Goal: Browse casually: Explore the website without a specific task or goal

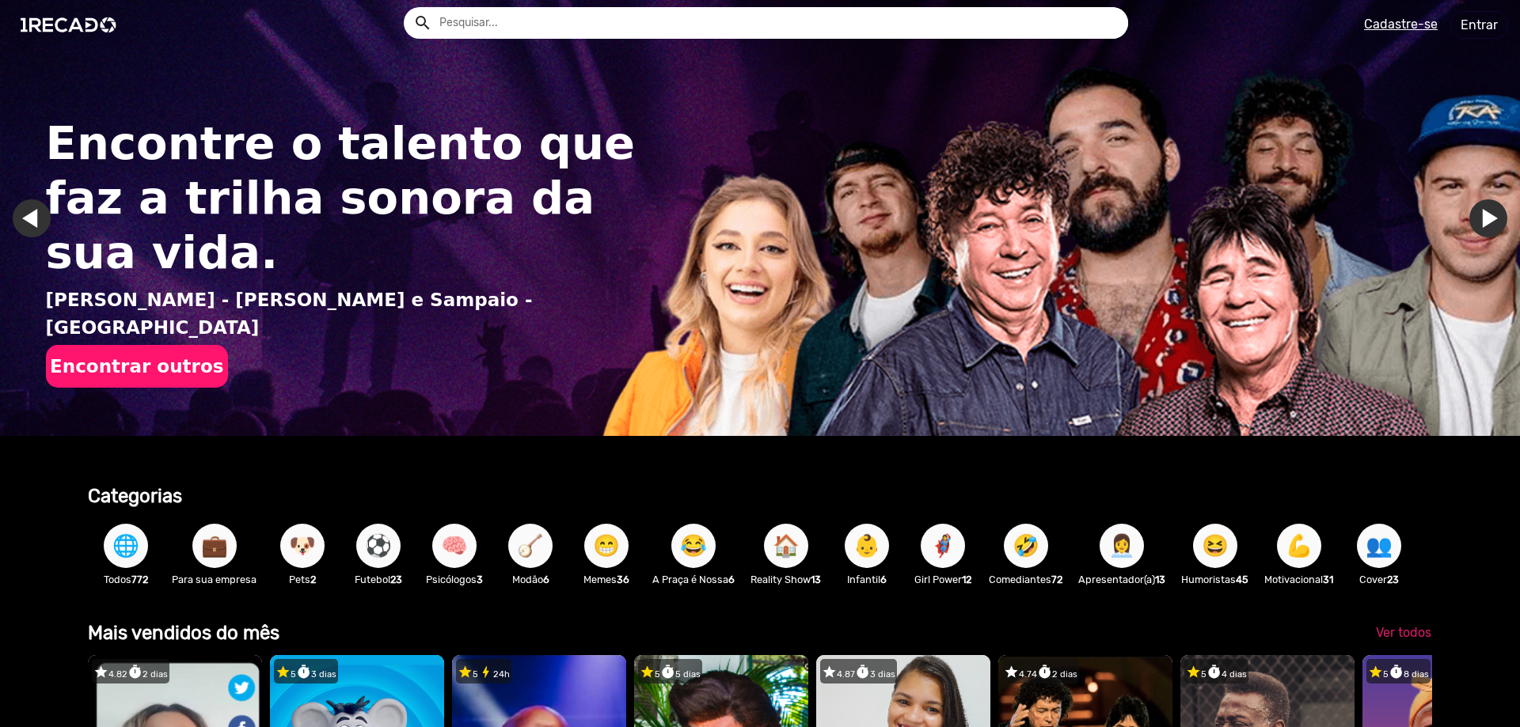
click at [476, 27] on input "text" at bounding box center [777, 23] width 700 height 32
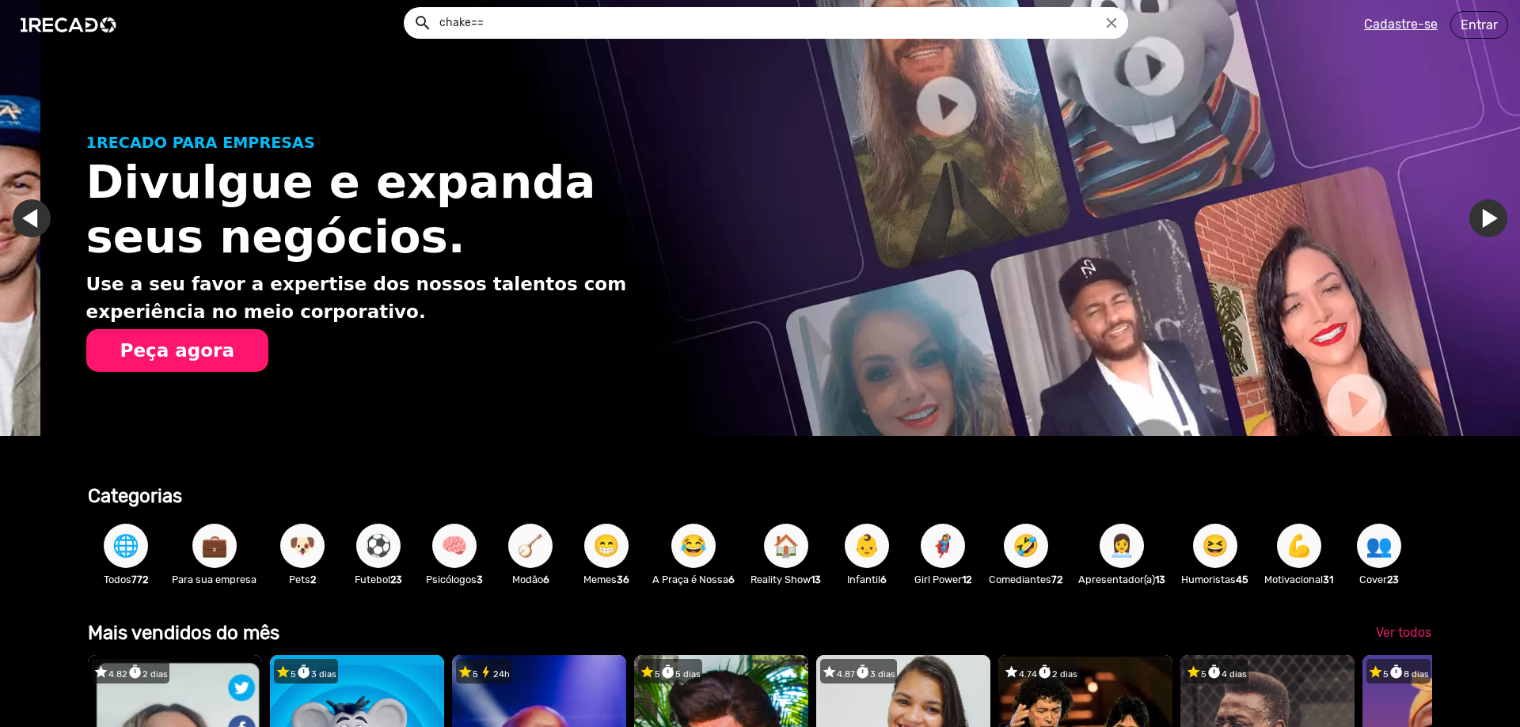
scroll to position [0, 1508]
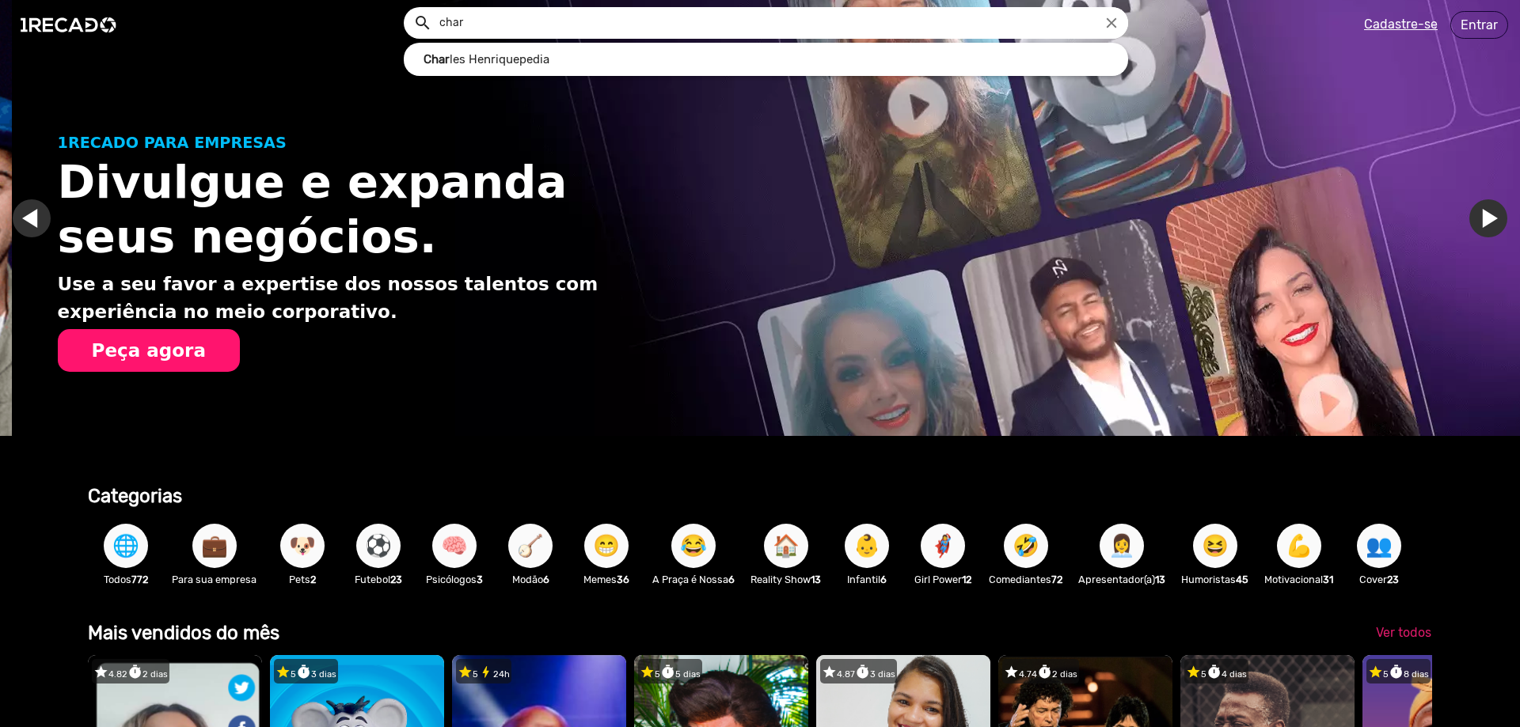
click at [544, 56] on link "Char les Henriquepedia" at bounding box center [766, 60] width 724 height 34
type input "[PERSON_NAME]"
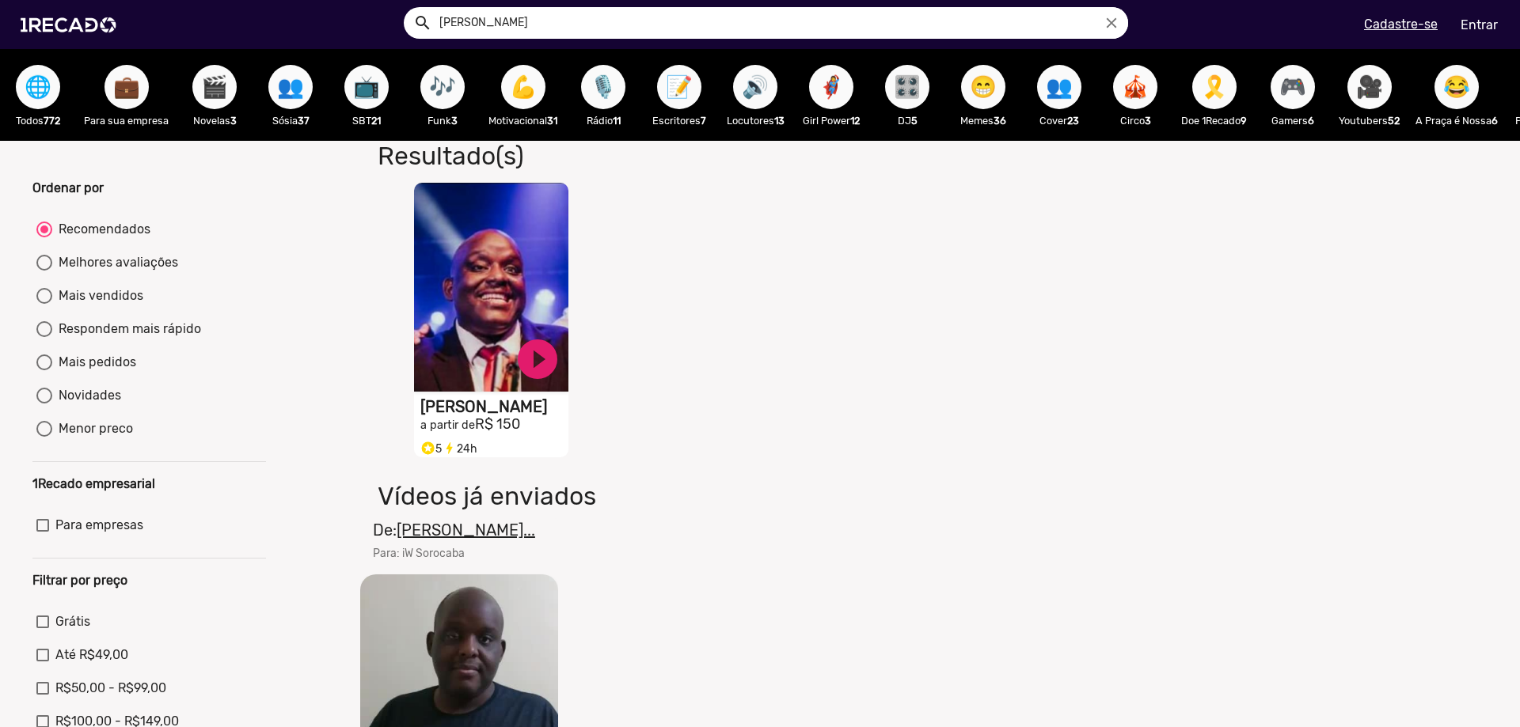
click at [463, 347] on video "S1RECADO vídeos dedicados para fãs e empresas" at bounding box center [491, 287] width 154 height 209
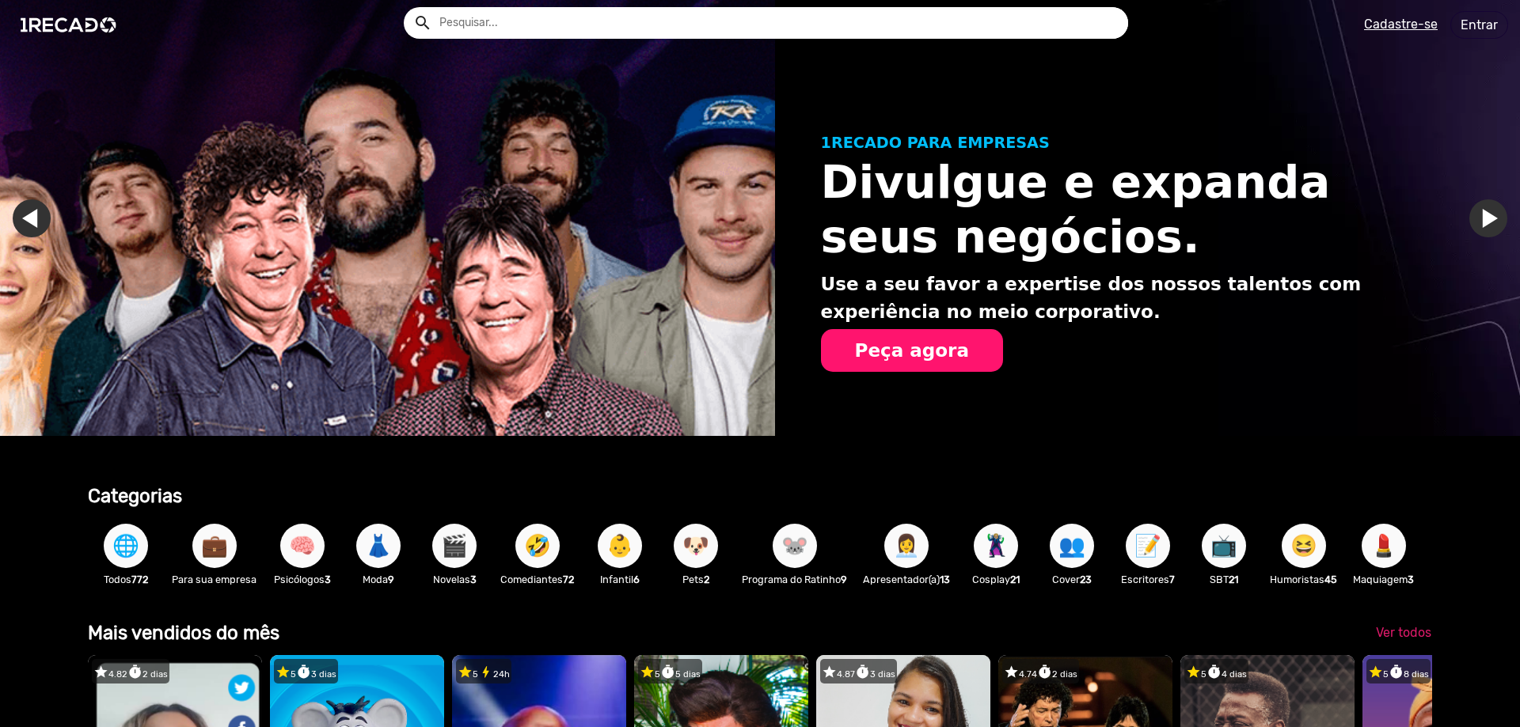
click at [1291, 556] on button "😆" at bounding box center [1303, 546] width 44 height 44
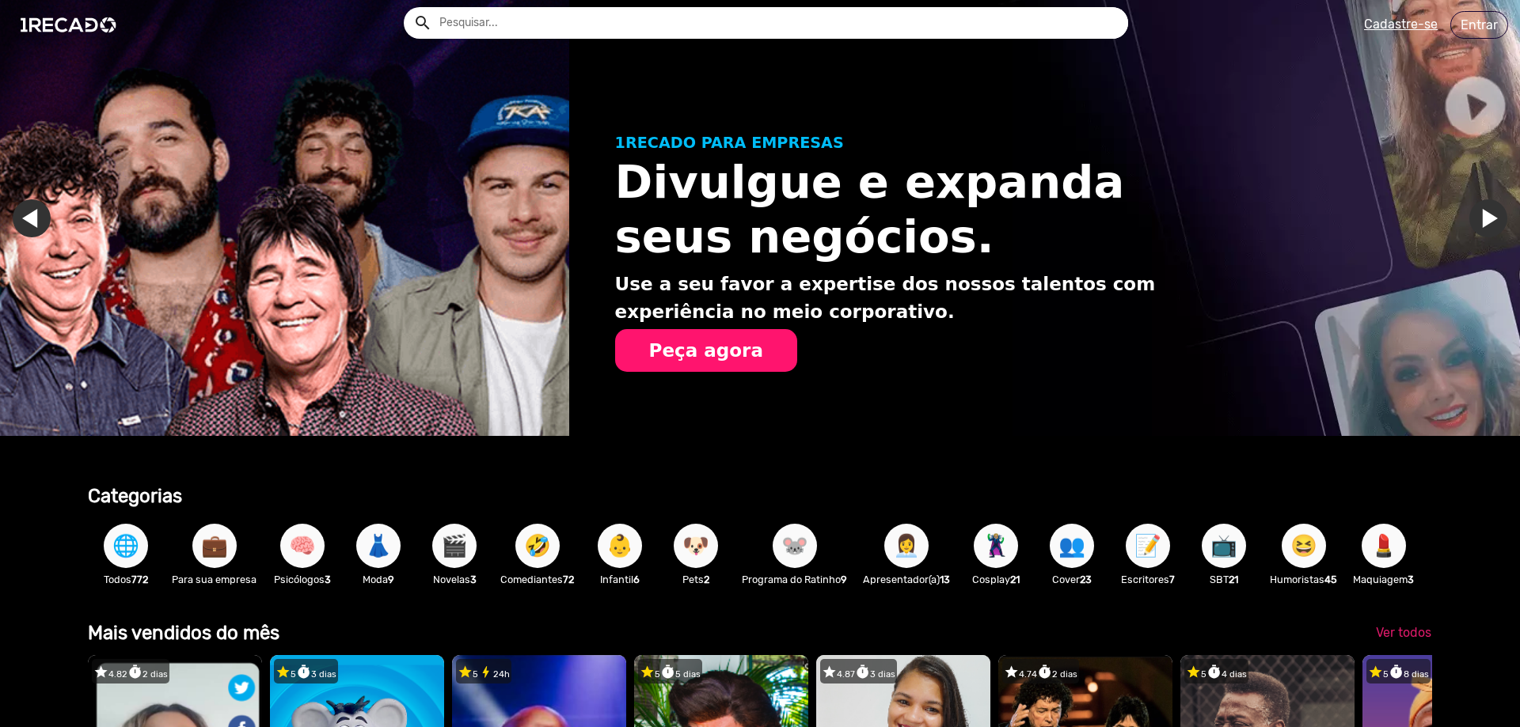
scroll to position [0, 1287]
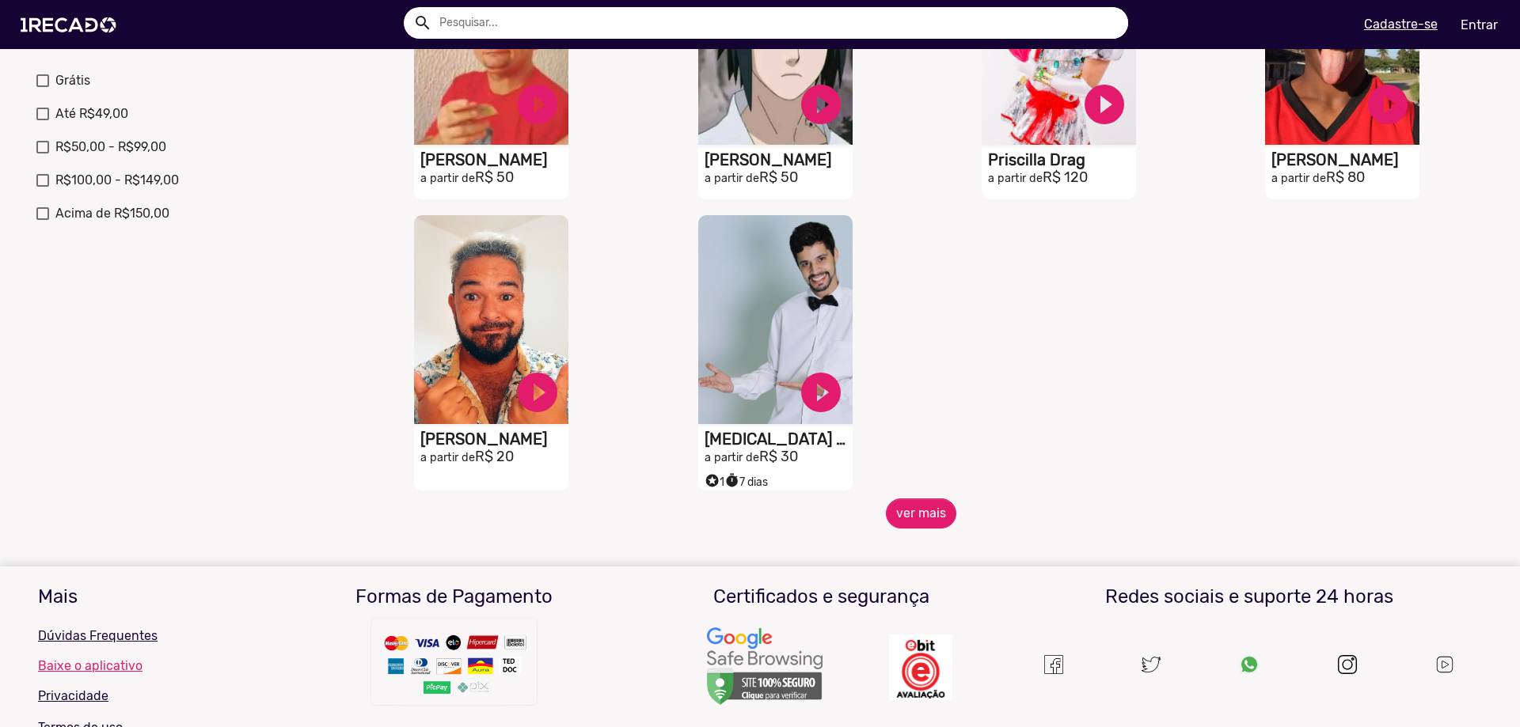
scroll to position [554, 0]
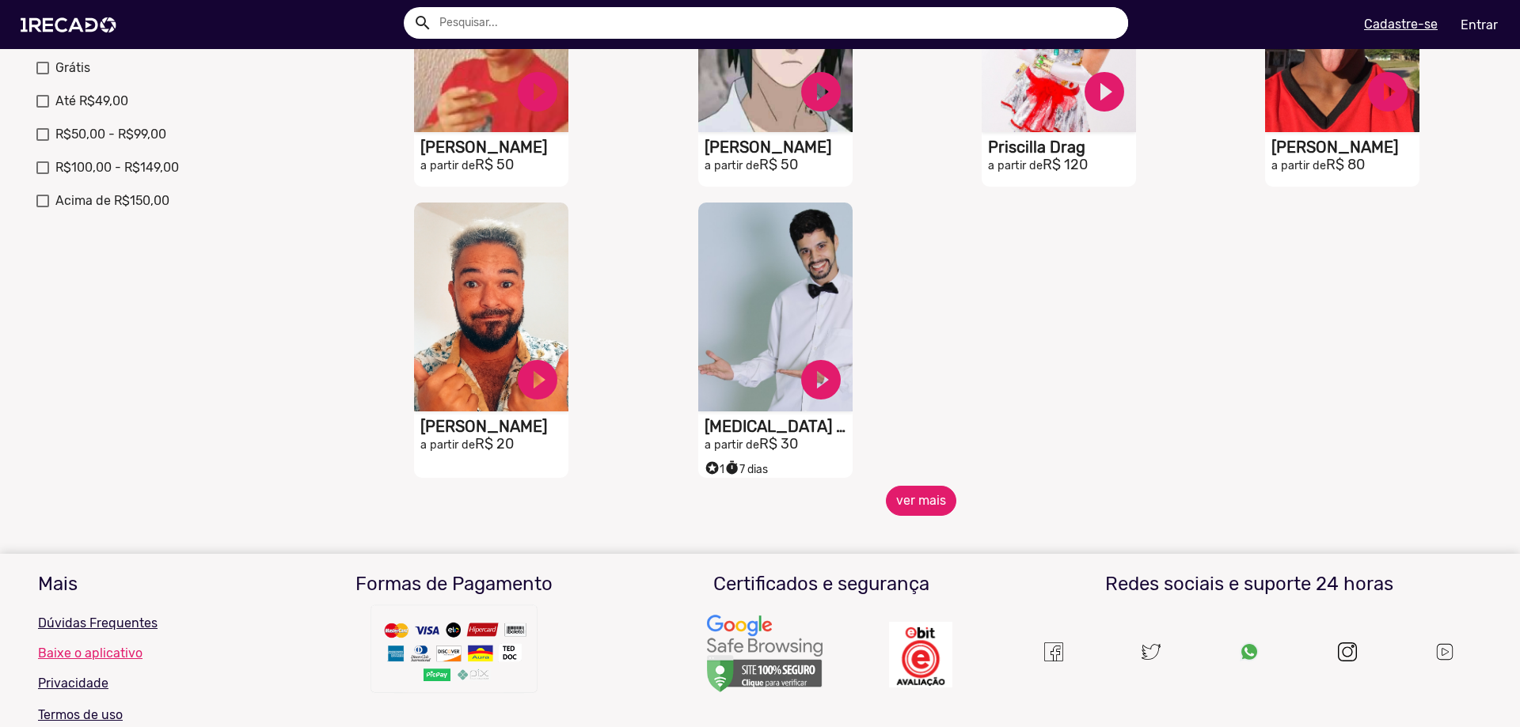
click at [902, 516] on button "ver mais" at bounding box center [921, 501] width 70 height 30
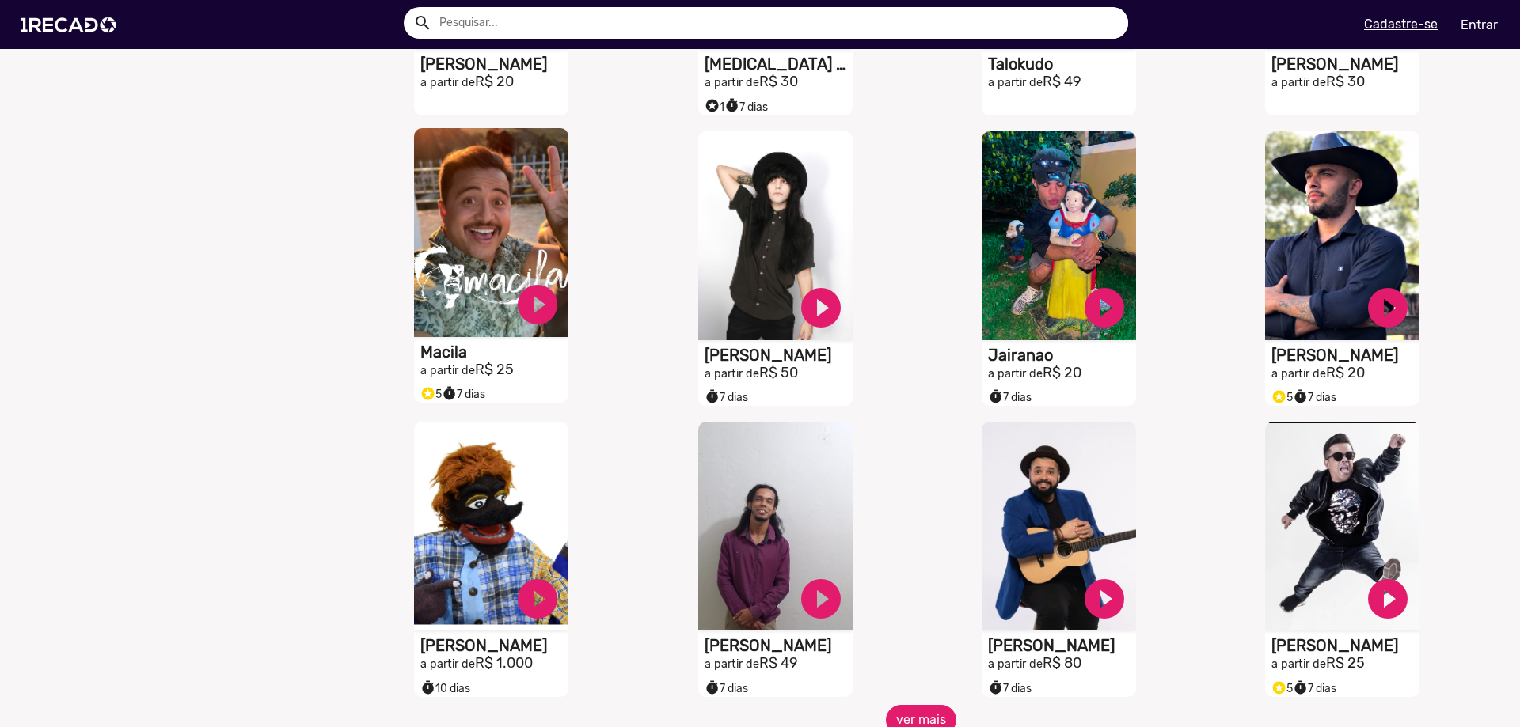
scroll to position [1187, 0]
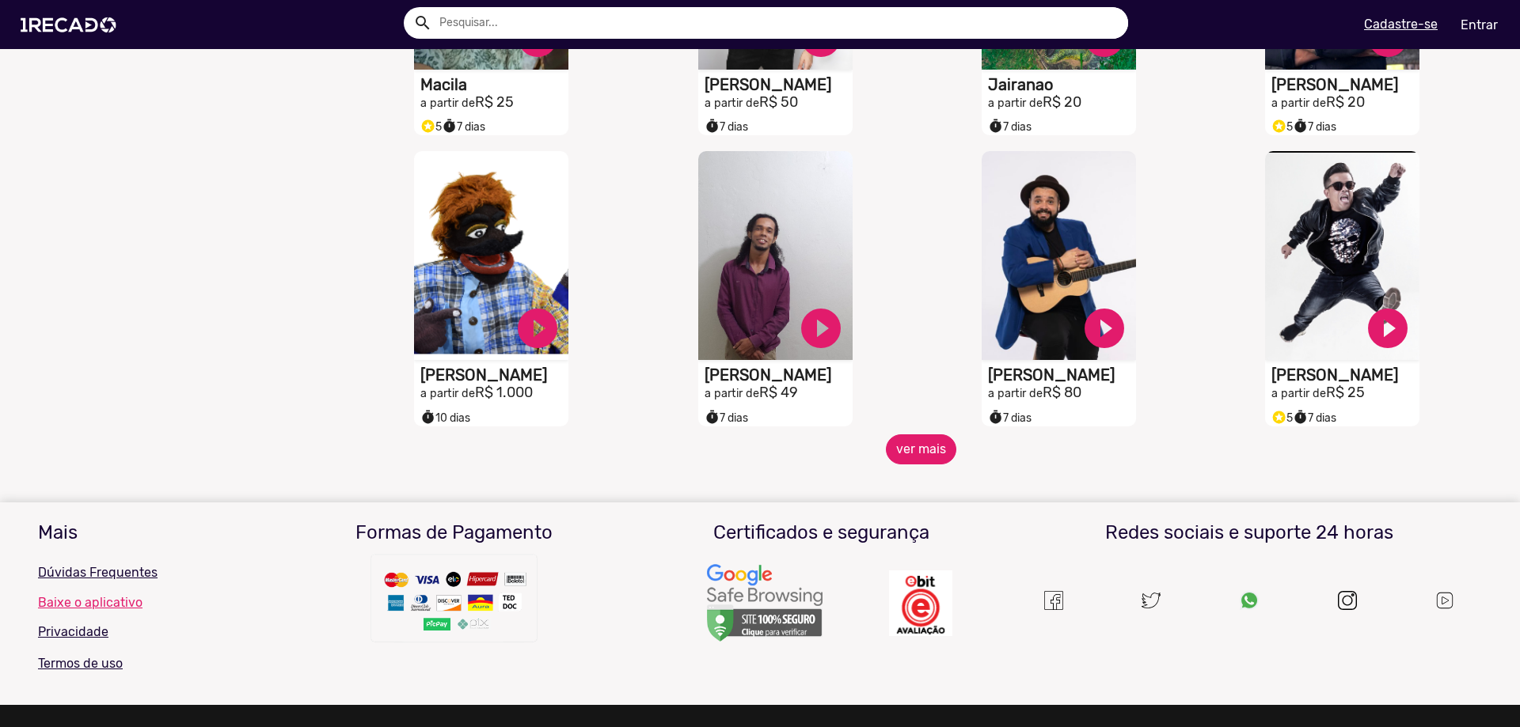
click at [910, 465] on button "ver mais" at bounding box center [921, 450] width 70 height 30
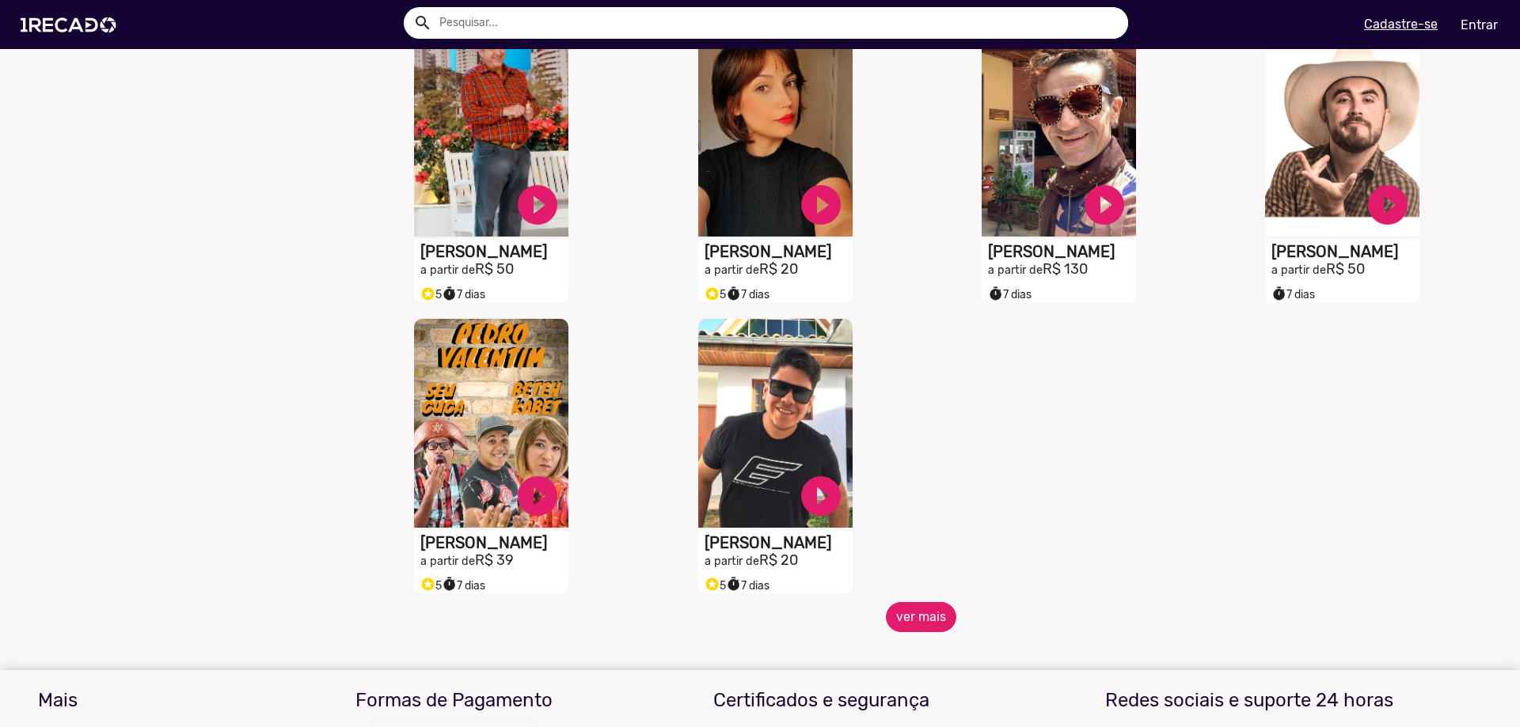
scroll to position [1900, 0]
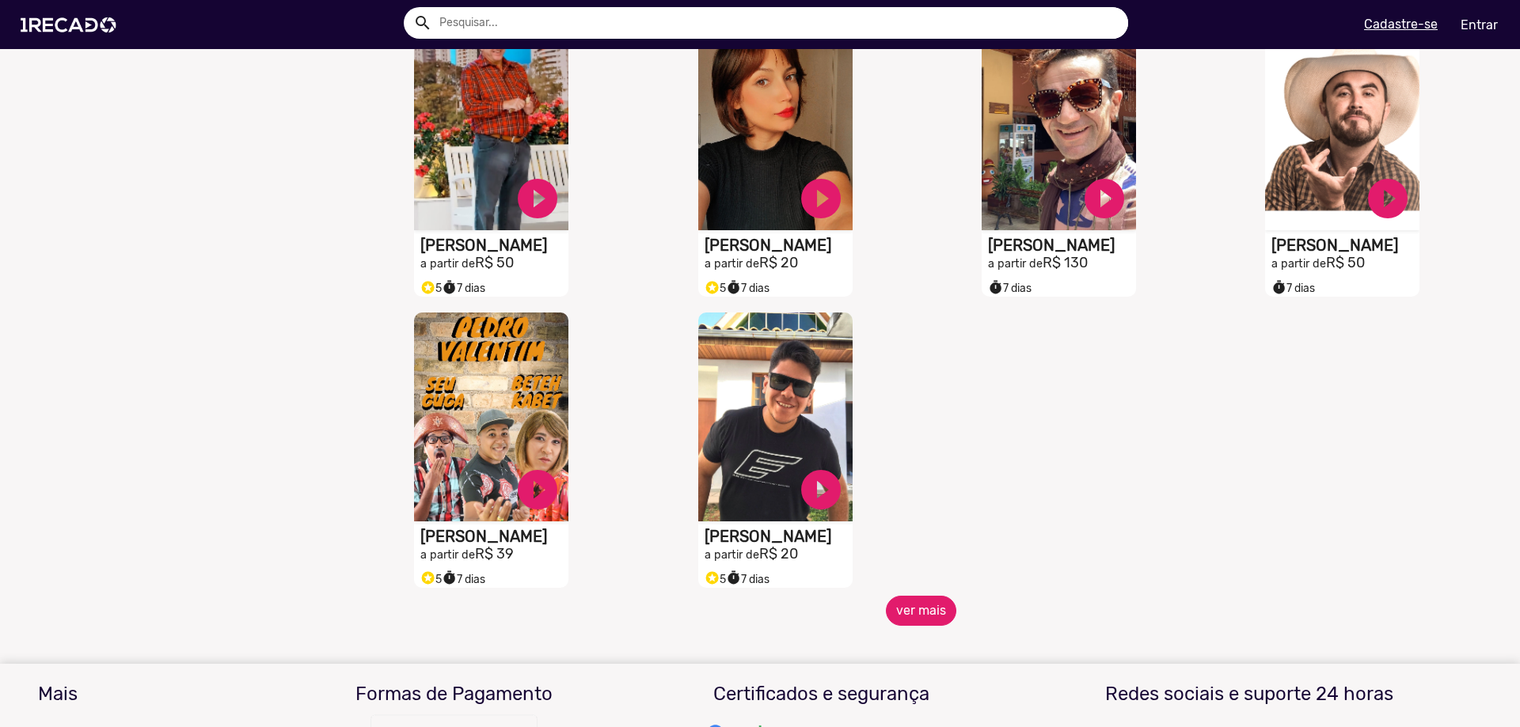
click at [924, 619] on button "ver mais" at bounding box center [921, 611] width 70 height 30
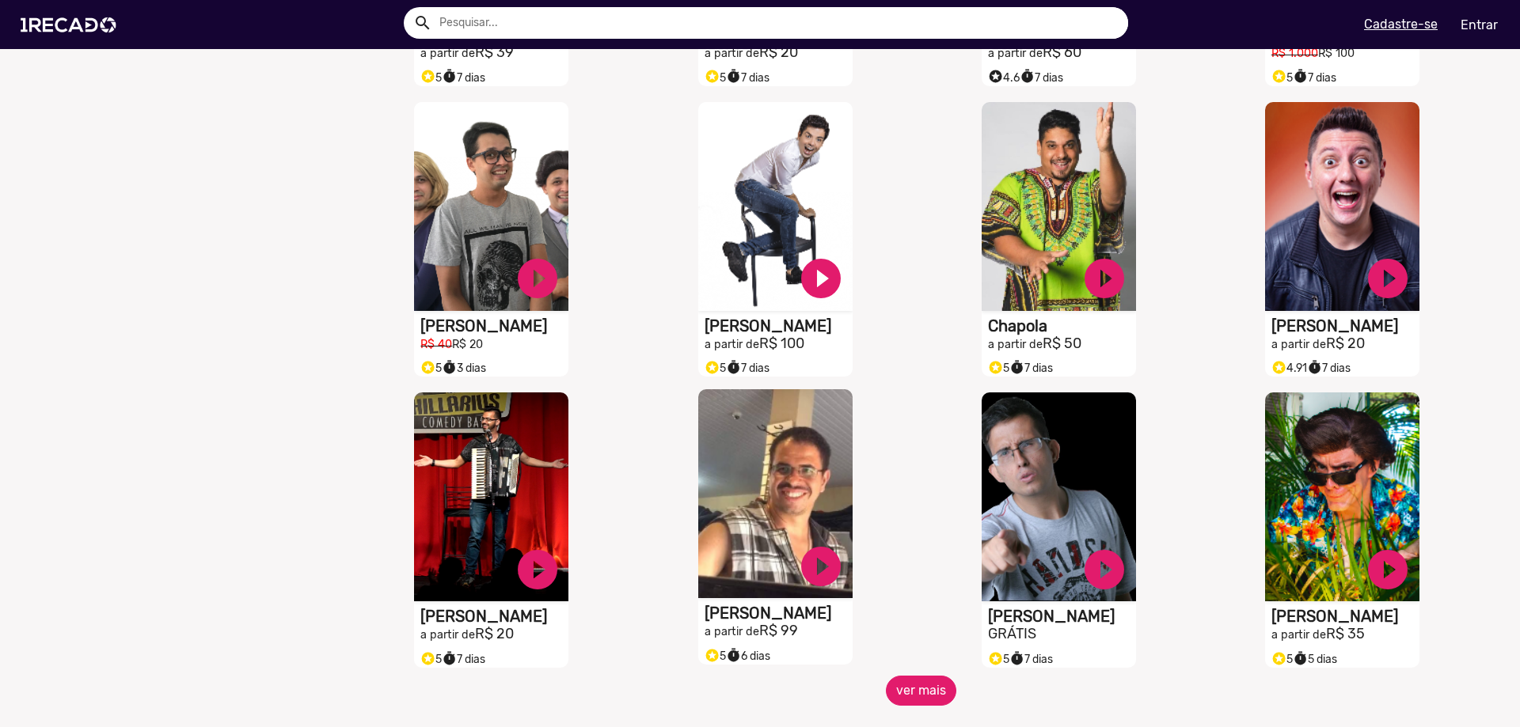
scroll to position [2612, 0]
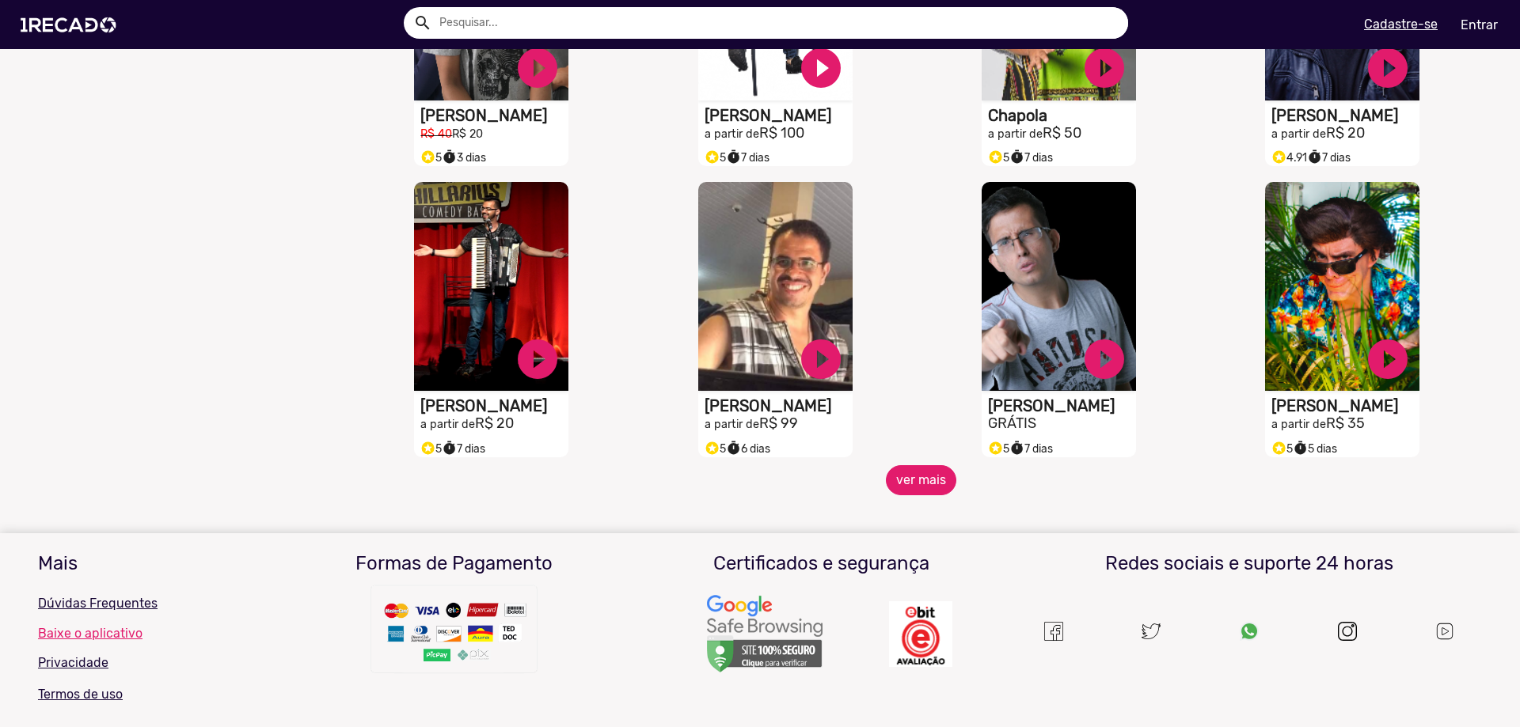
click at [894, 495] on button "ver mais" at bounding box center [921, 480] width 70 height 30
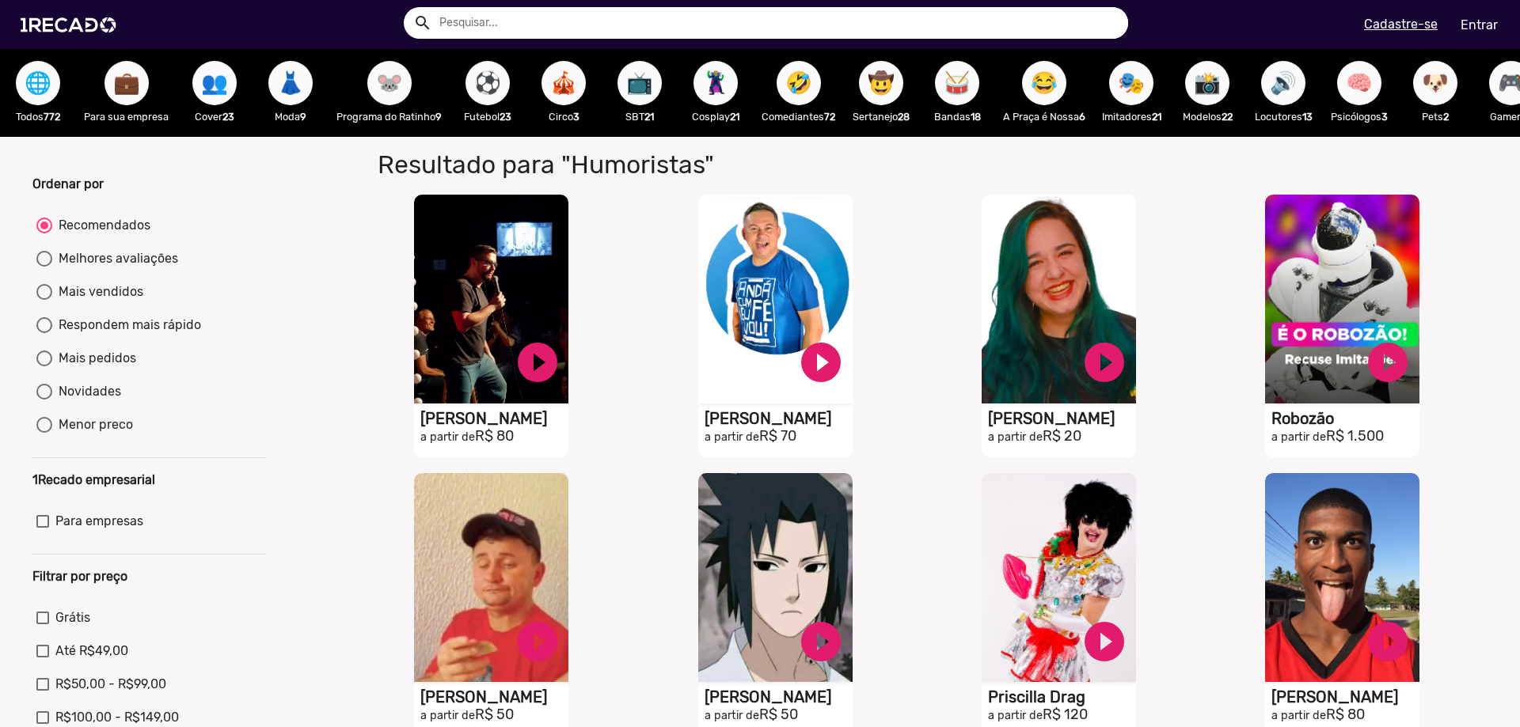
scroll to position [0, 0]
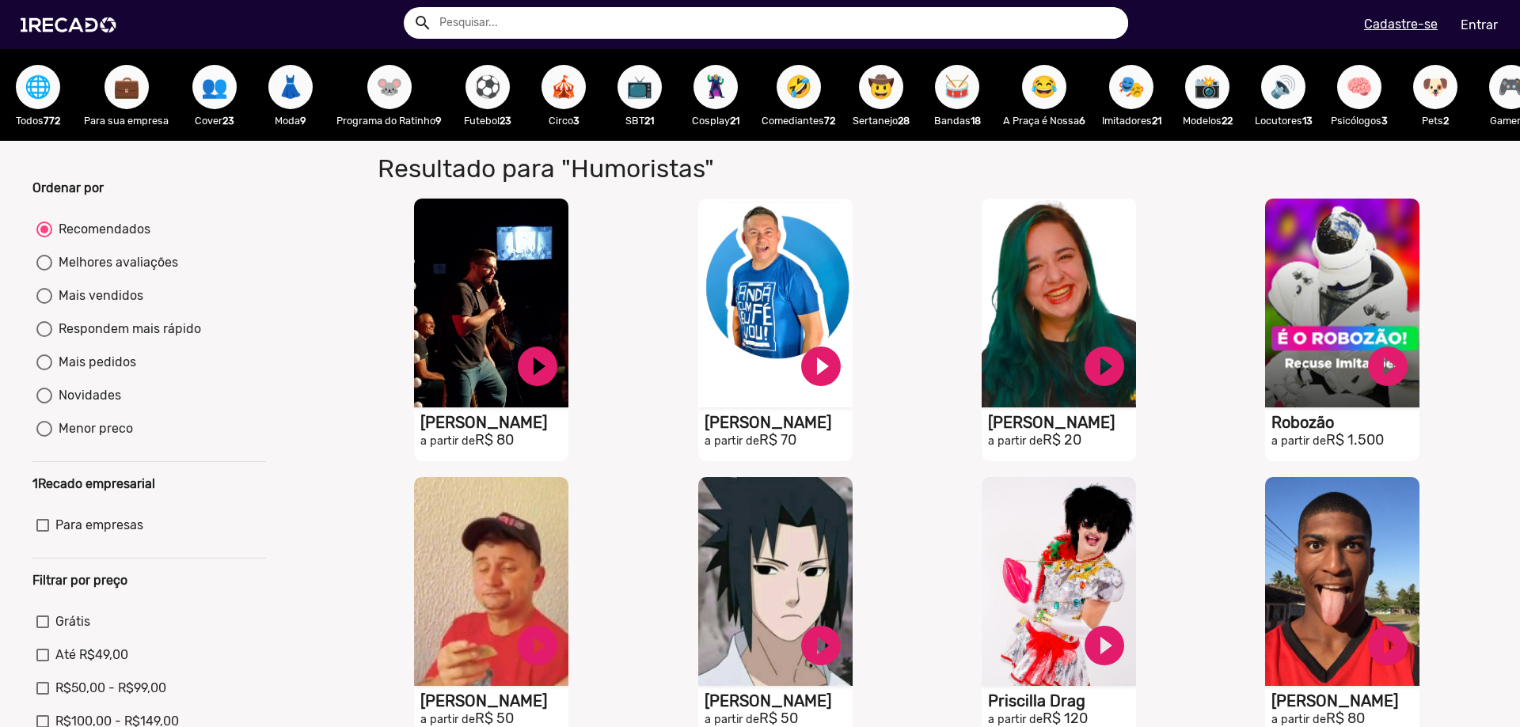
click at [384, 100] on span "🐭" at bounding box center [389, 87] width 27 height 44
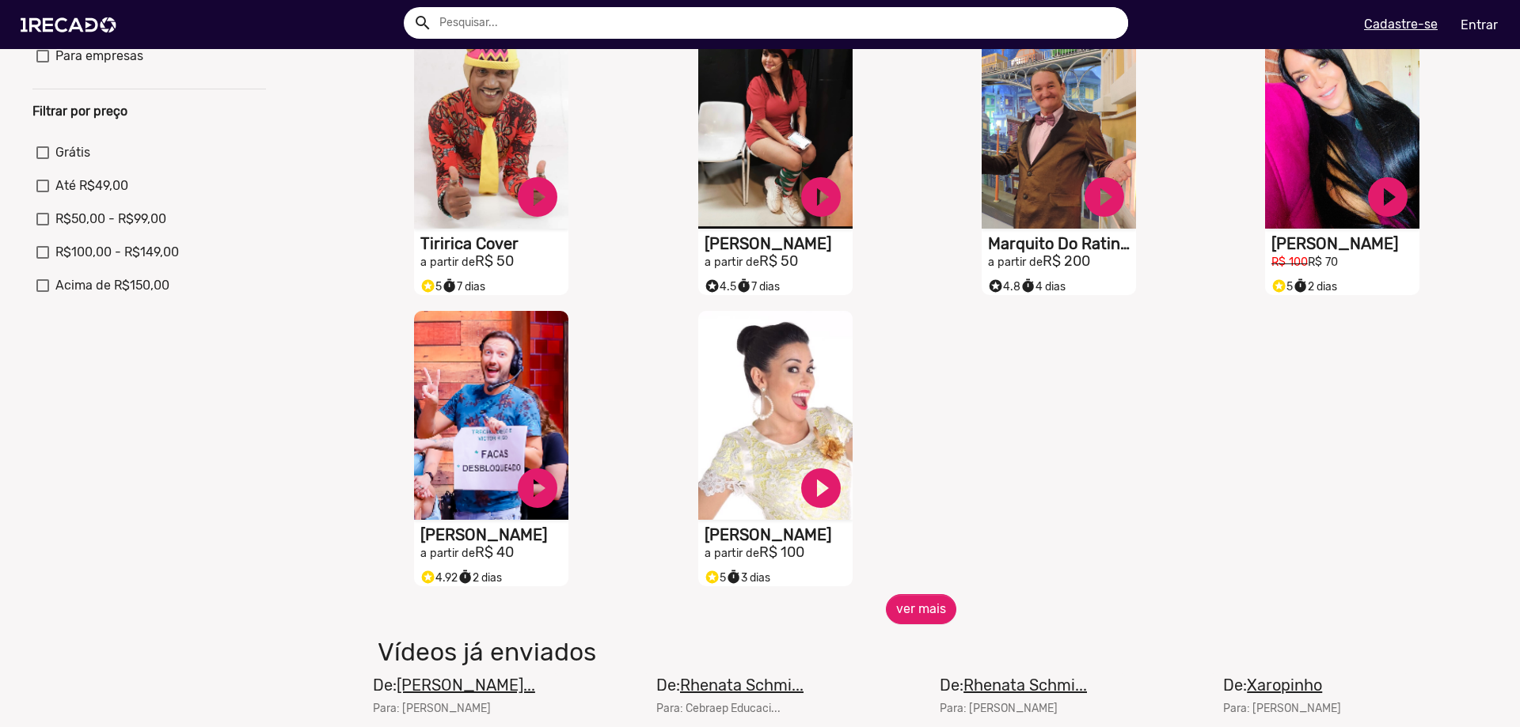
scroll to position [475, 0]
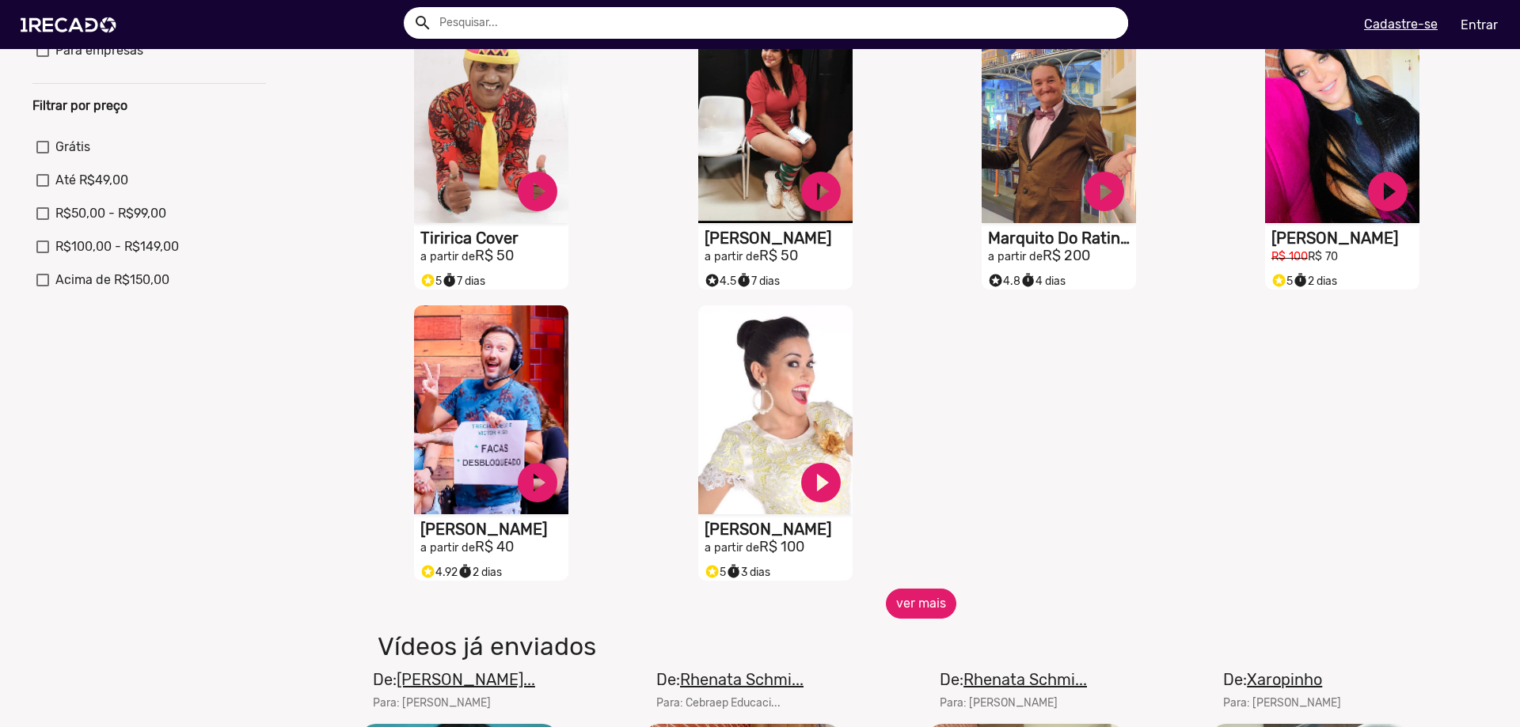
click at [888, 613] on button "ver mais" at bounding box center [921, 604] width 70 height 30
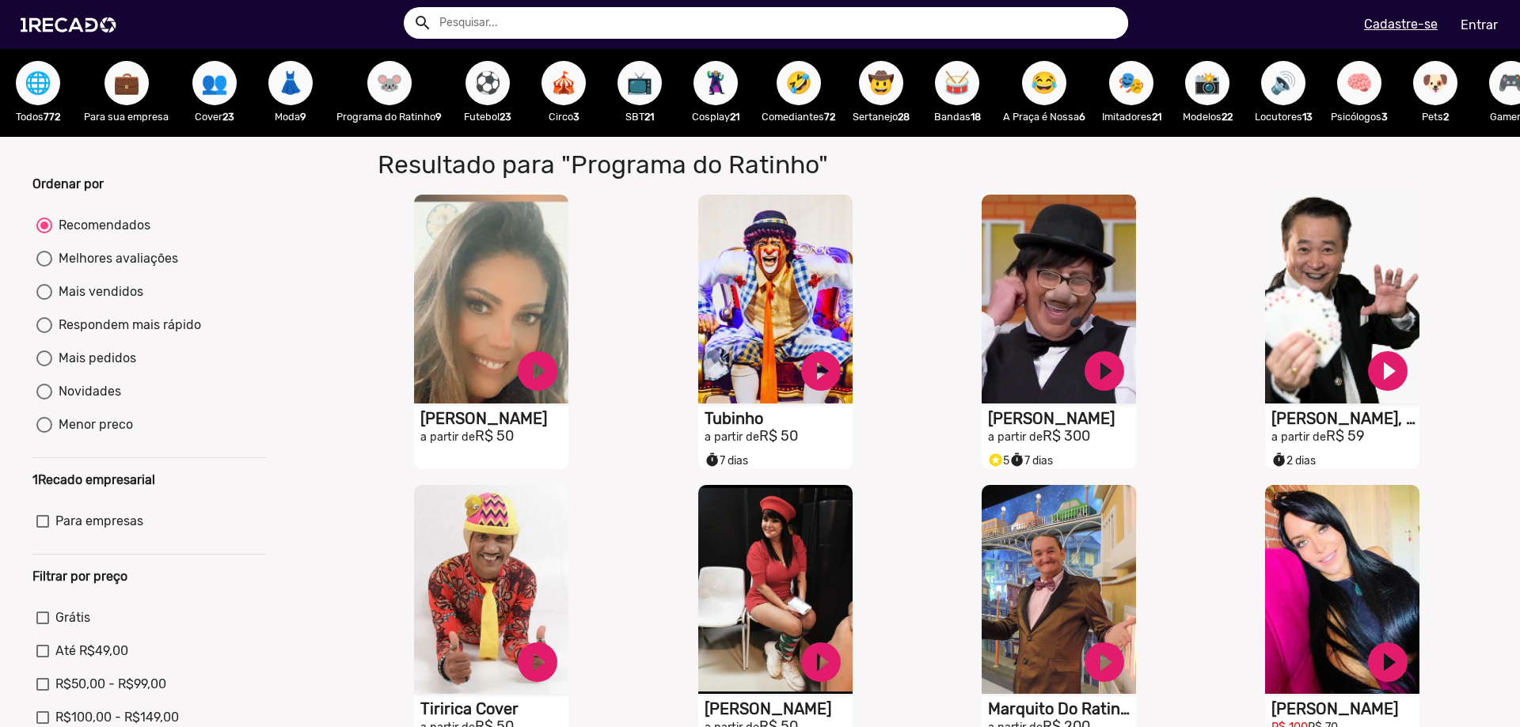
scroll to position [0, 0]
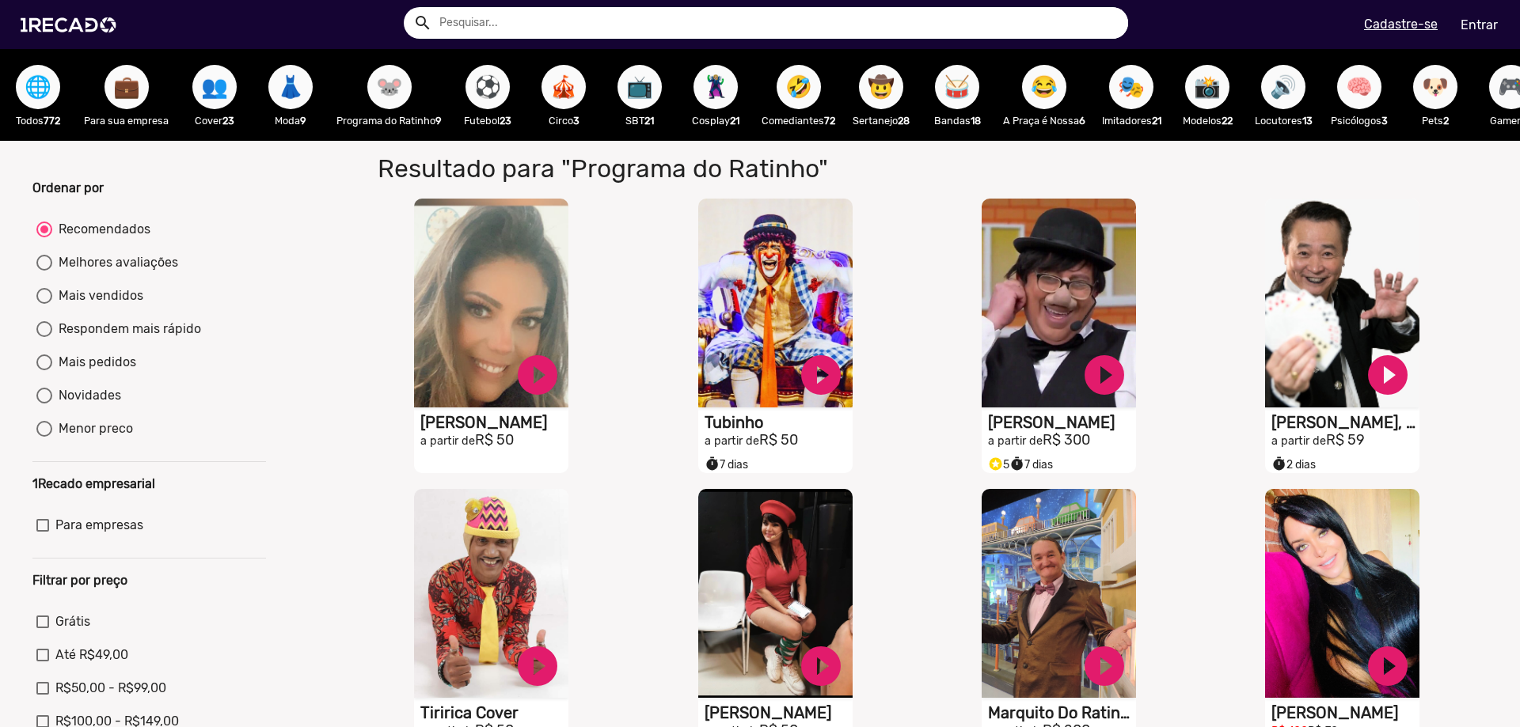
click at [477, 94] on span "⚽" at bounding box center [487, 87] width 27 height 44
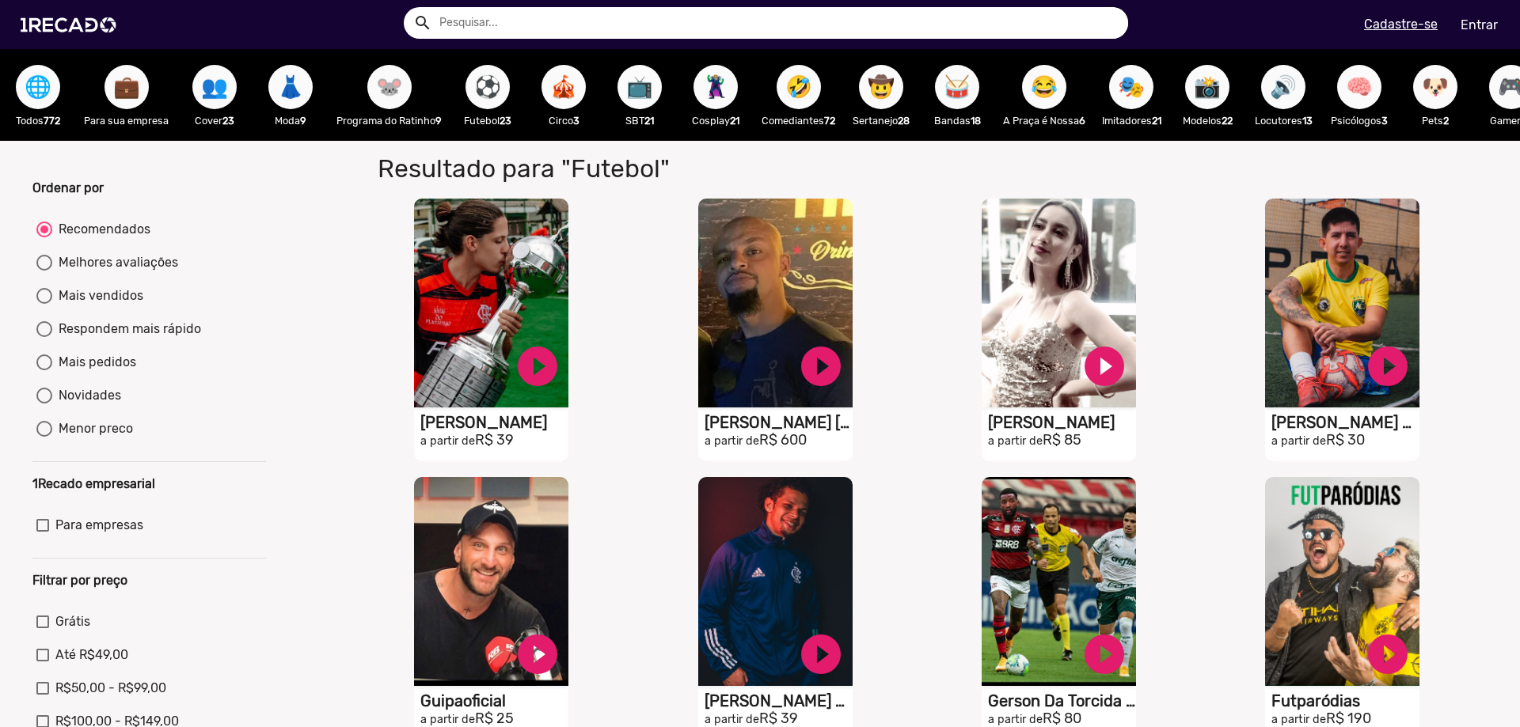
click at [645, 93] on span "📺" at bounding box center [639, 87] width 27 height 44
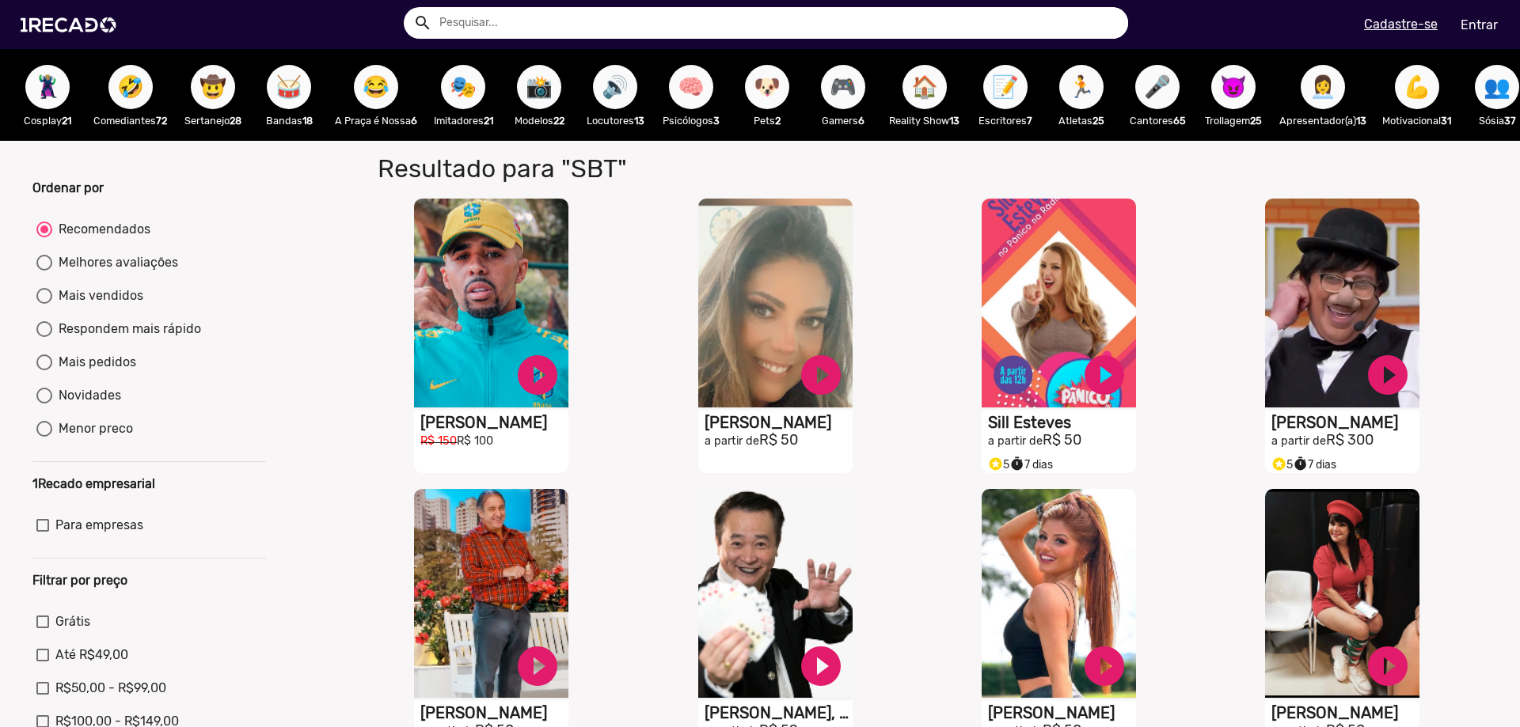
scroll to position [0, 671]
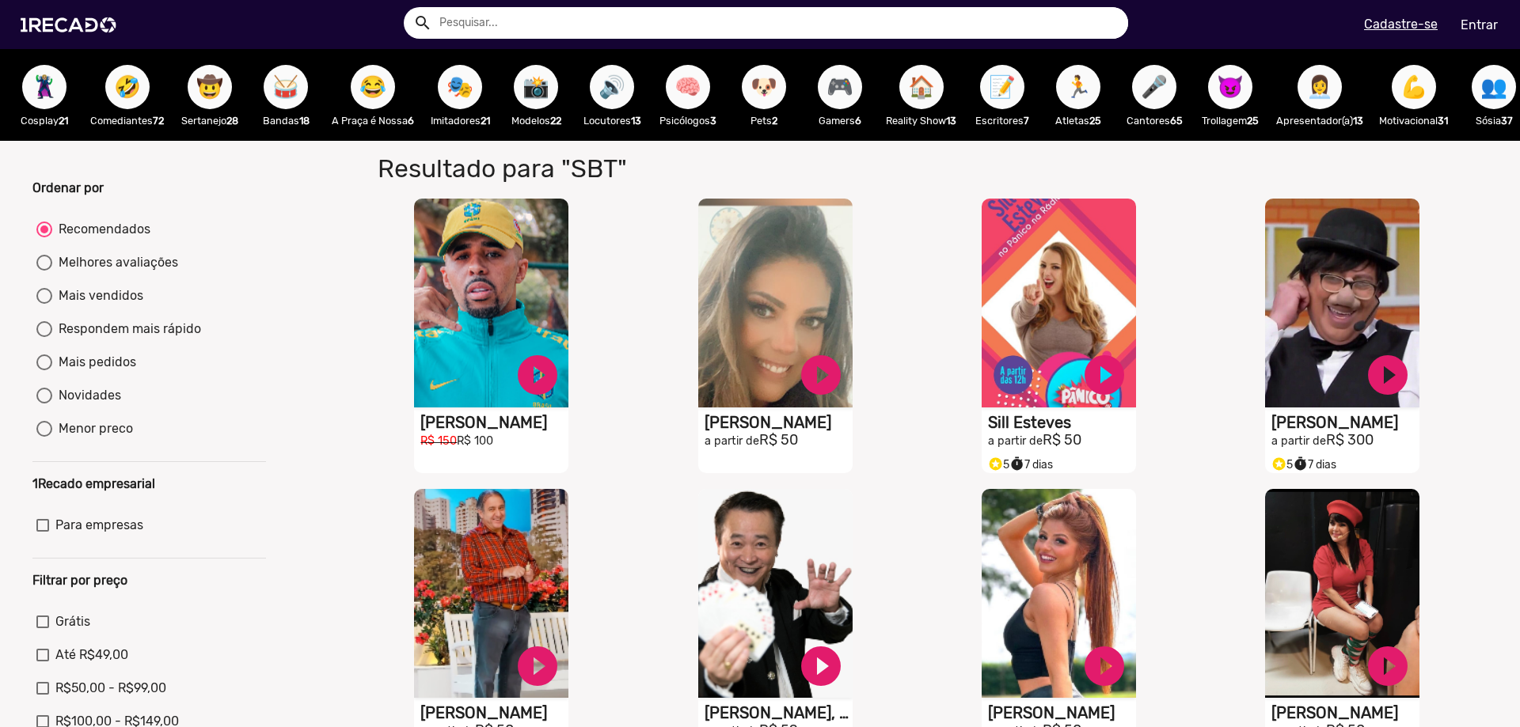
click at [853, 101] on span "🎮" at bounding box center [839, 87] width 27 height 44
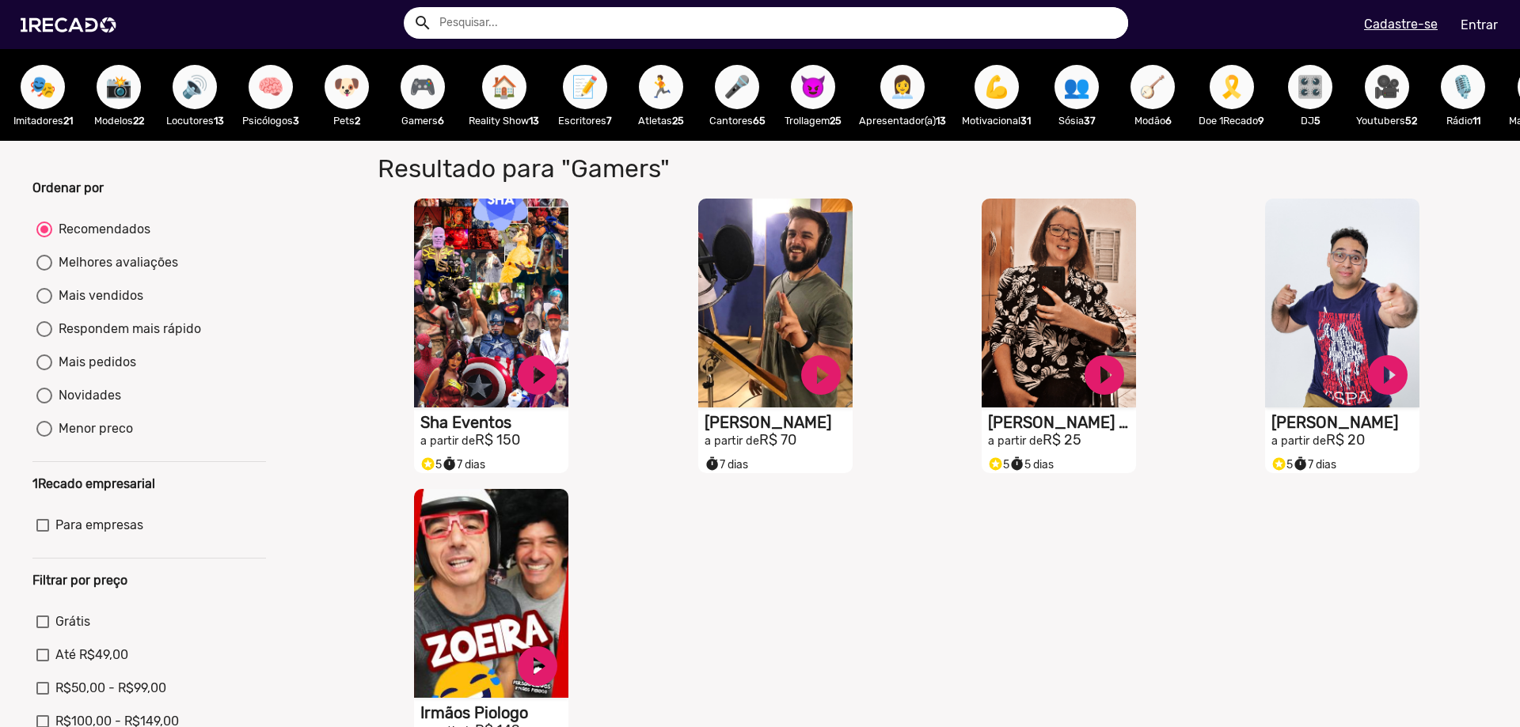
scroll to position [0, 1154]
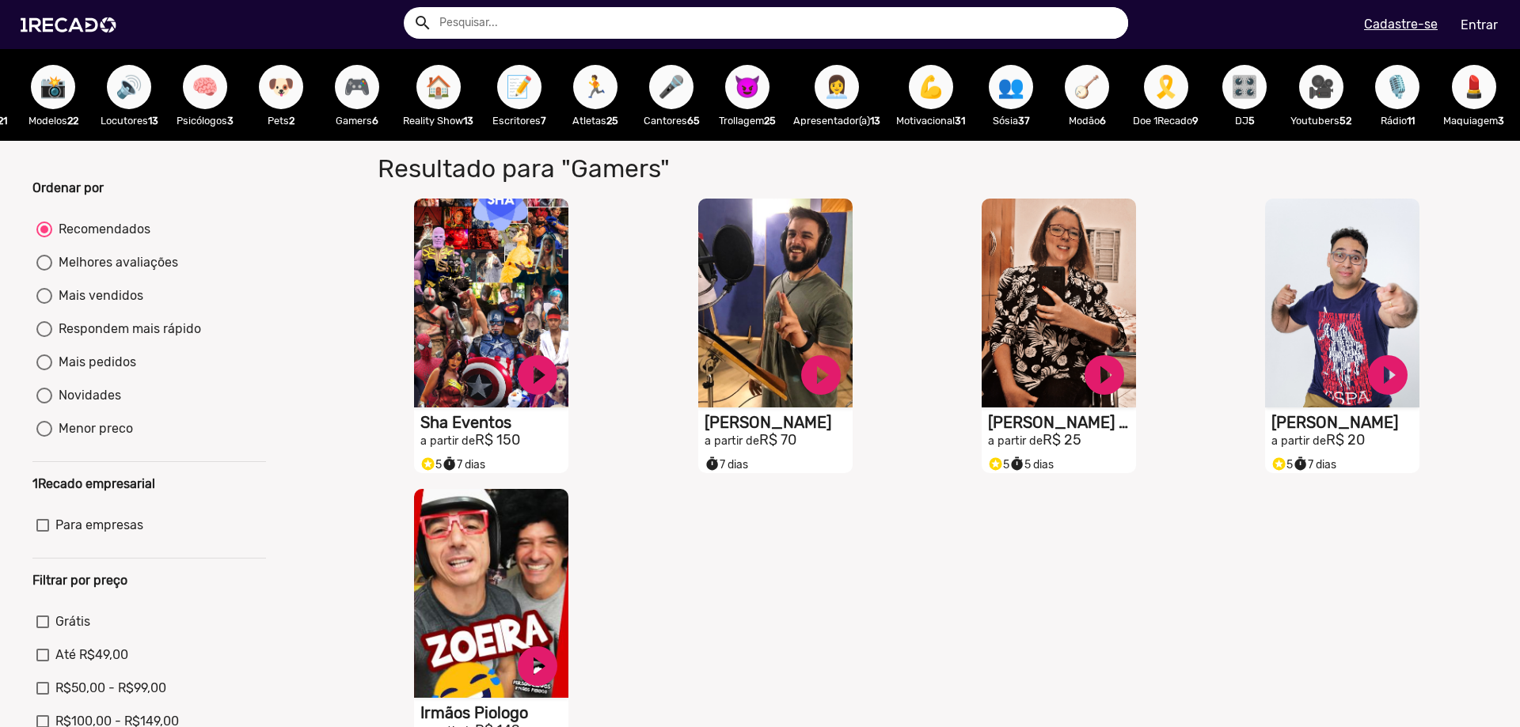
click at [740, 89] on button "😈" at bounding box center [747, 87] width 44 height 44
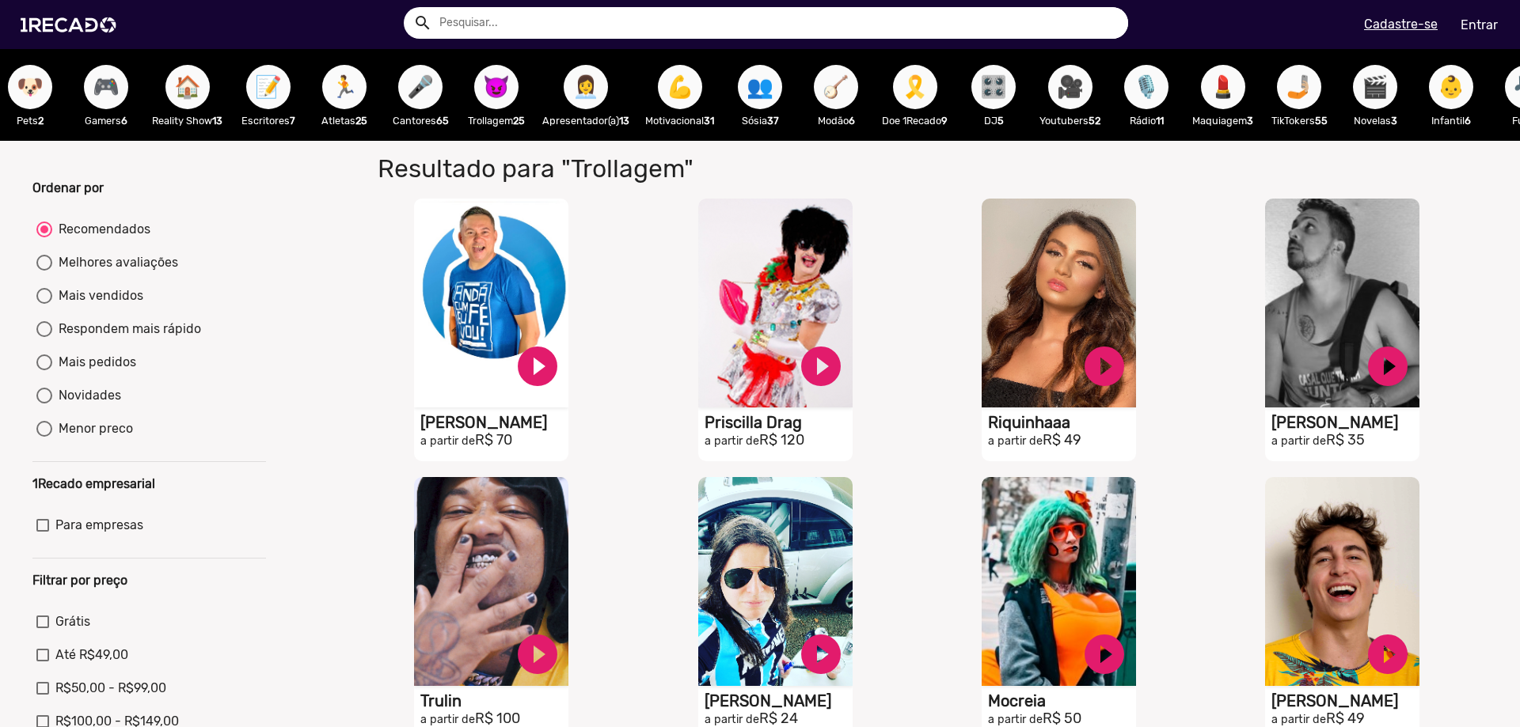
scroll to position [0, 1407]
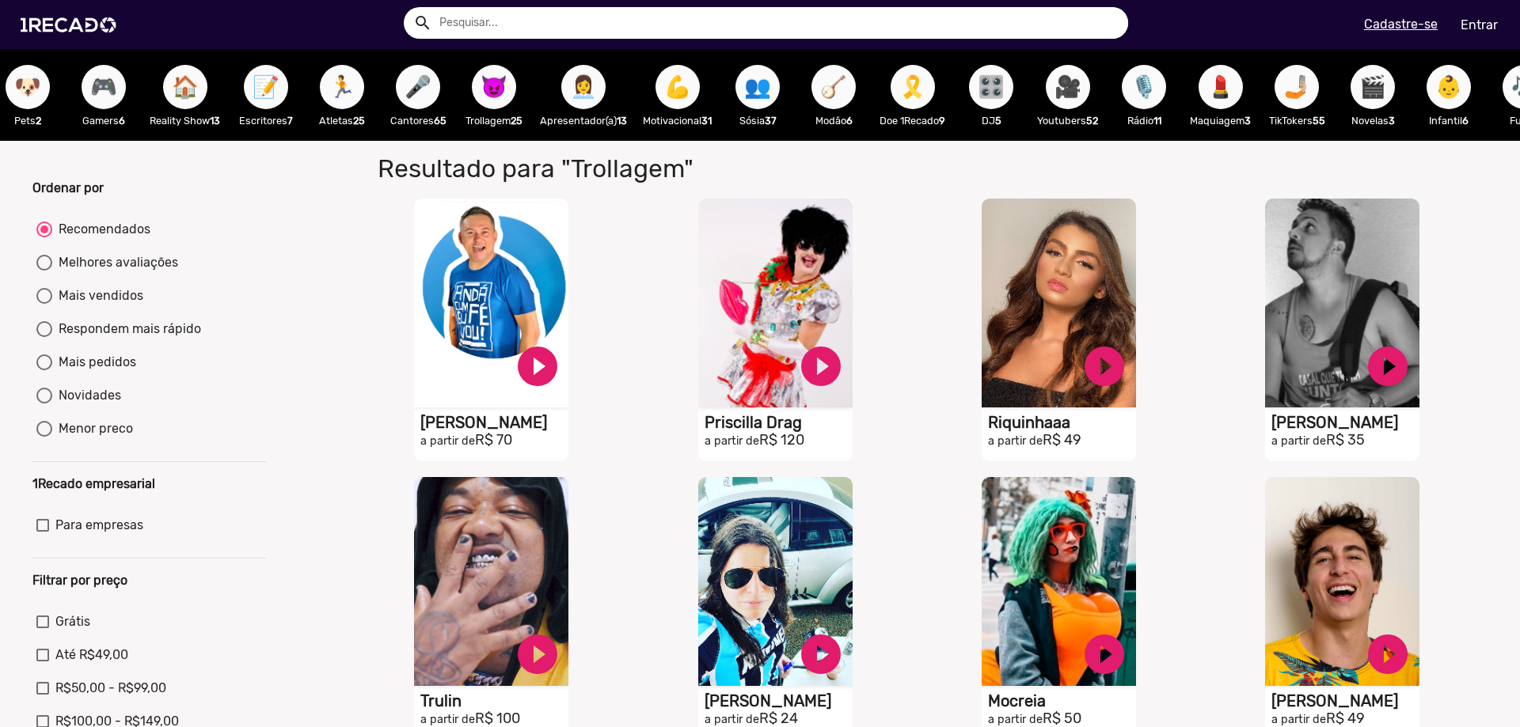
click at [904, 85] on div "🎗️ Doe 1Recado 9" at bounding box center [912, 95] width 82 height 92
click at [916, 88] on button "🎗️" at bounding box center [912, 87] width 44 height 44
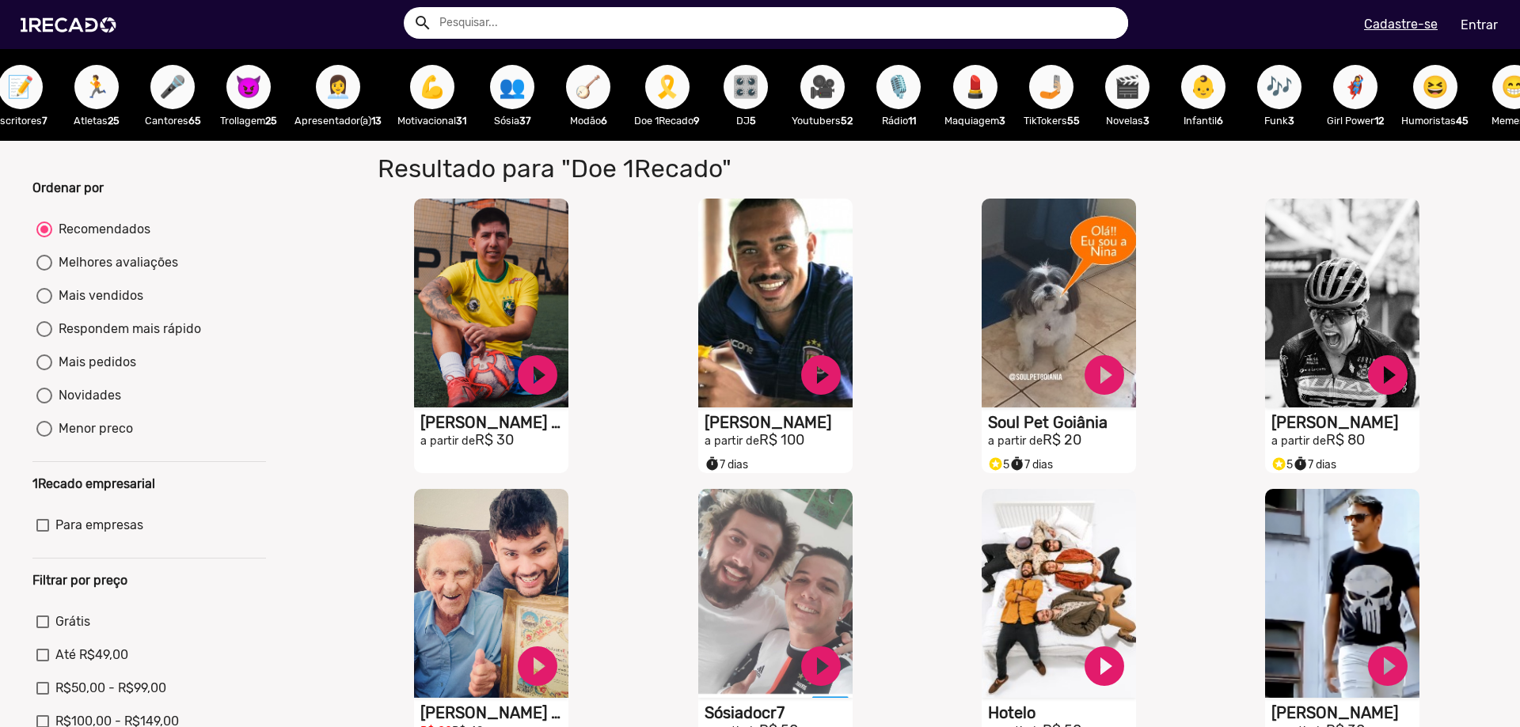
scroll to position [0, 1721]
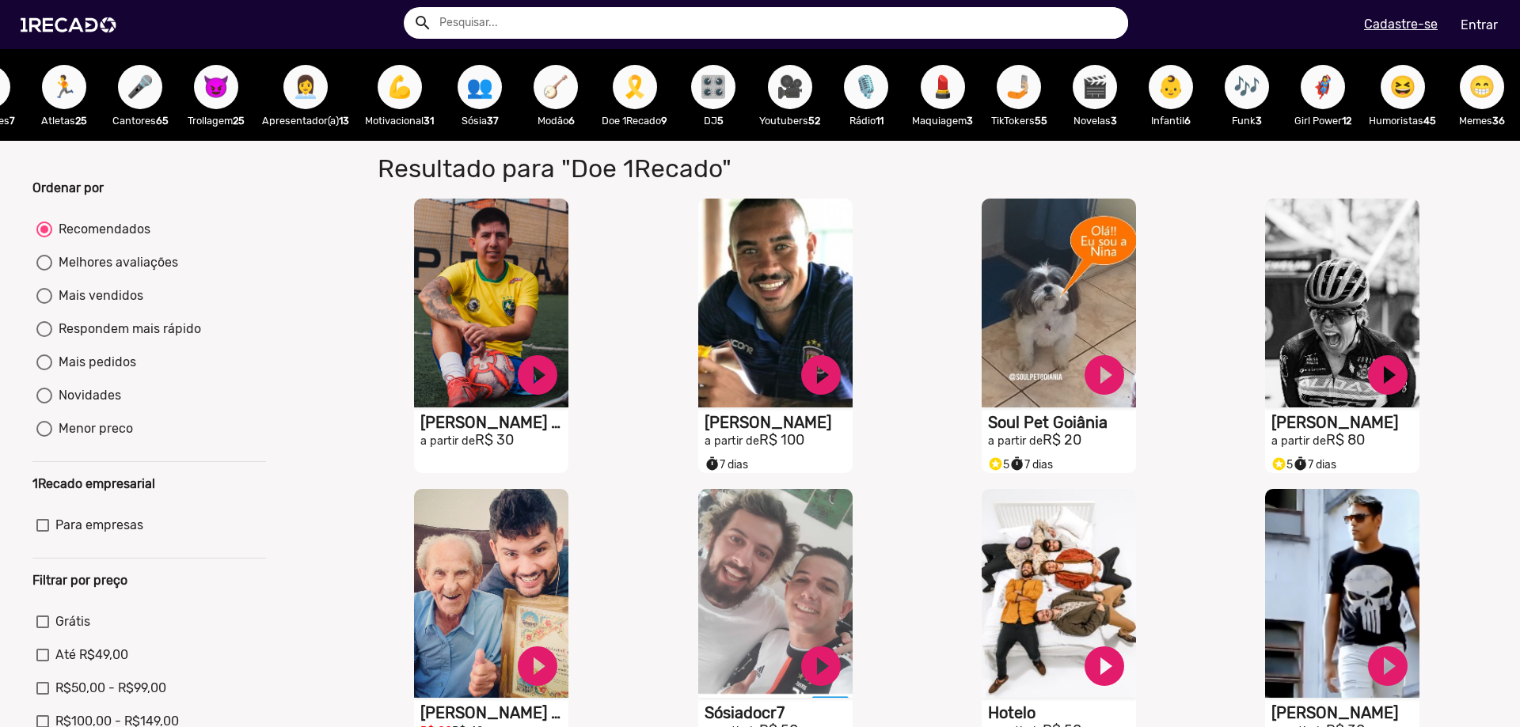
click at [1471, 99] on span "😁" at bounding box center [1481, 87] width 27 height 44
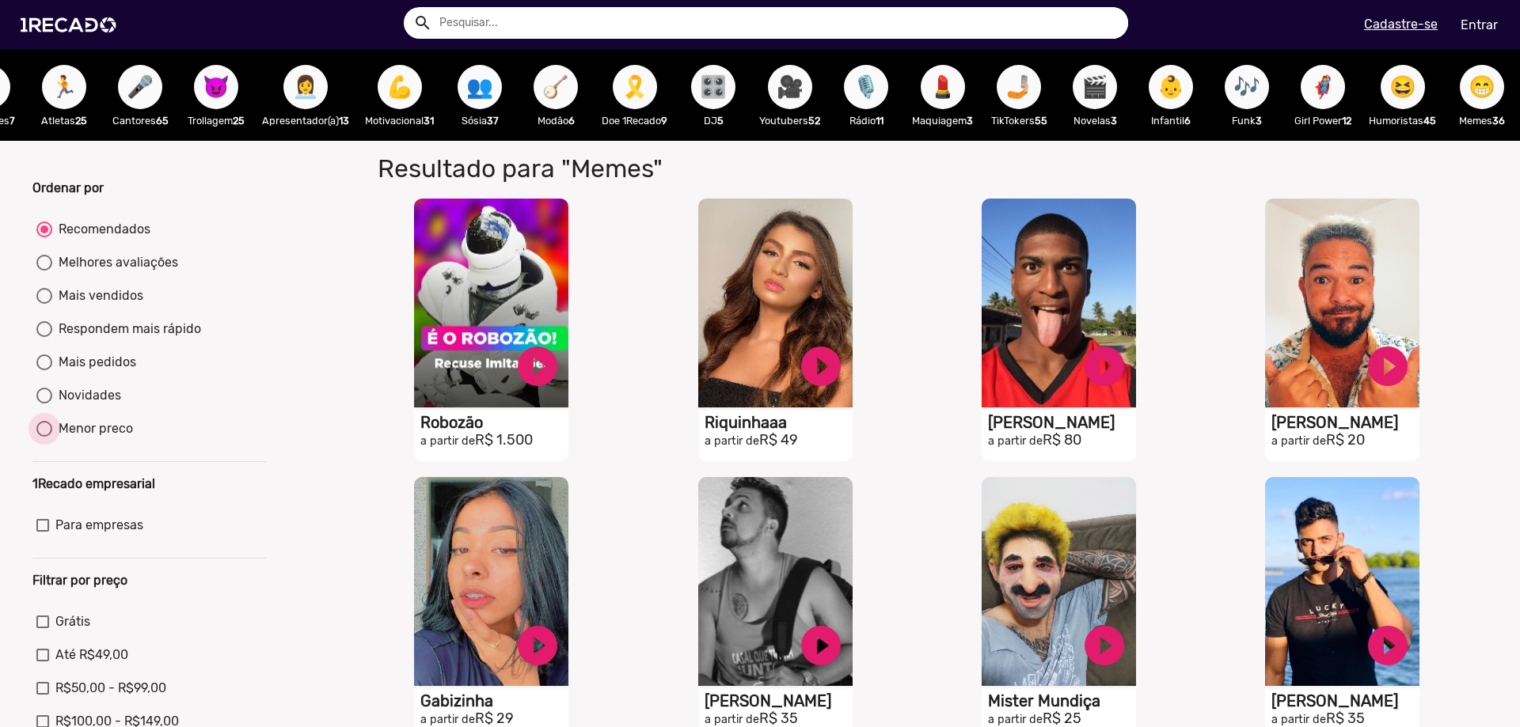
click at [93, 438] on div "Menor preco" at bounding box center [92, 428] width 81 height 19
click at [44, 438] on input "Menor preco" at bounding box center [44, 437] width 1 height 1
radio input "true"
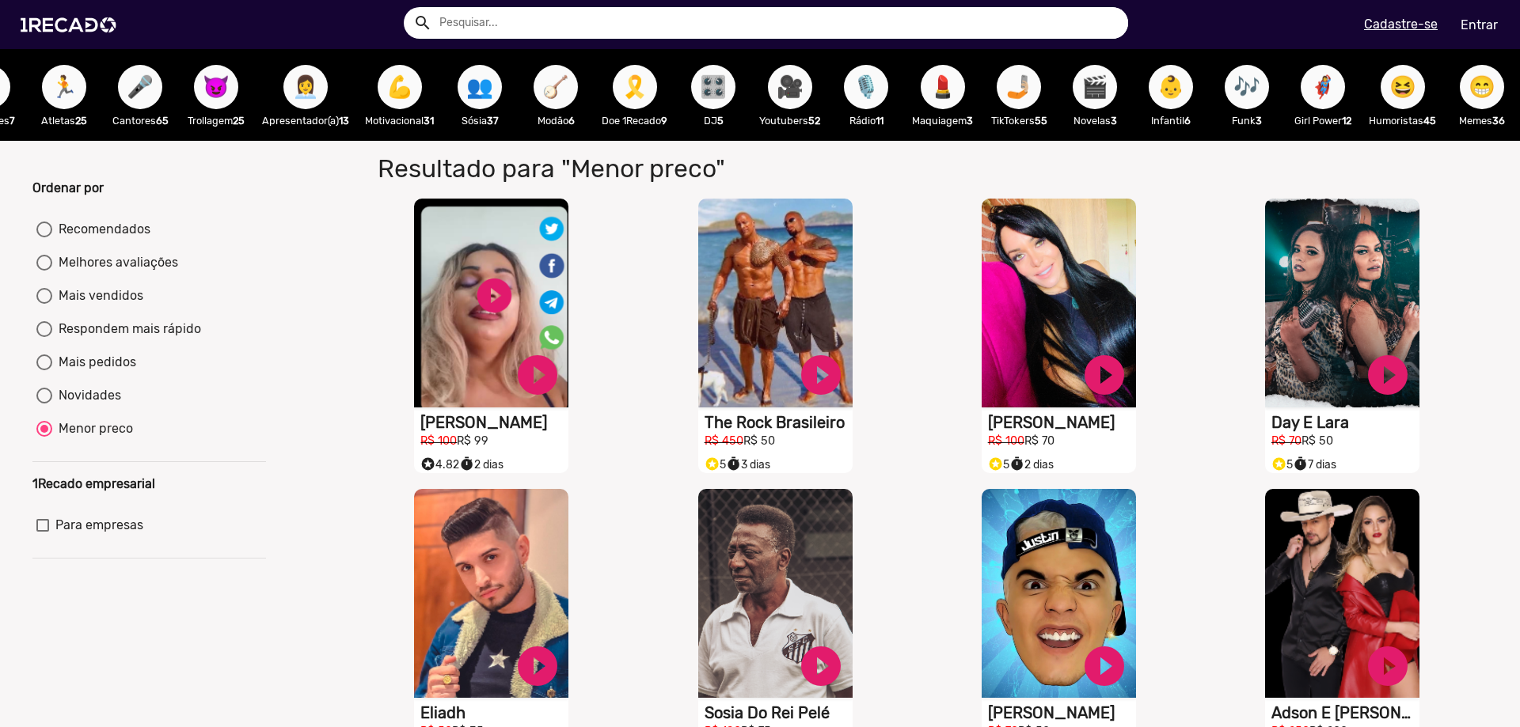
click at [1399, 103] on span "😆" at bounding box center [1402, 87] width 27 height 44
radio input "true"
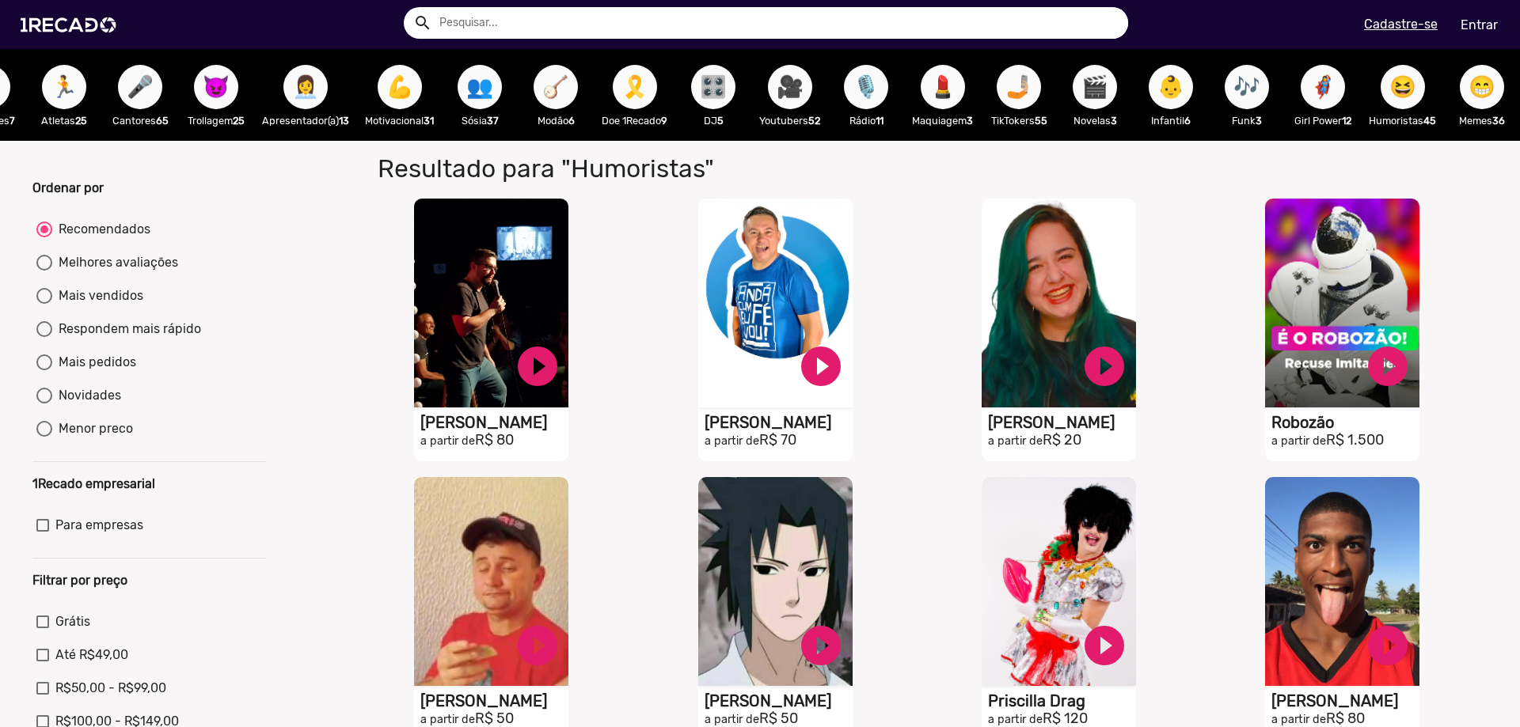
click at [112, 438] on div "Menor preco" at bounding box center [92, 428] width 81 height 19
click at [44, 438] on input "Menor preco" at bounding box center [44, 437] width 1 height 1
radio input "true"
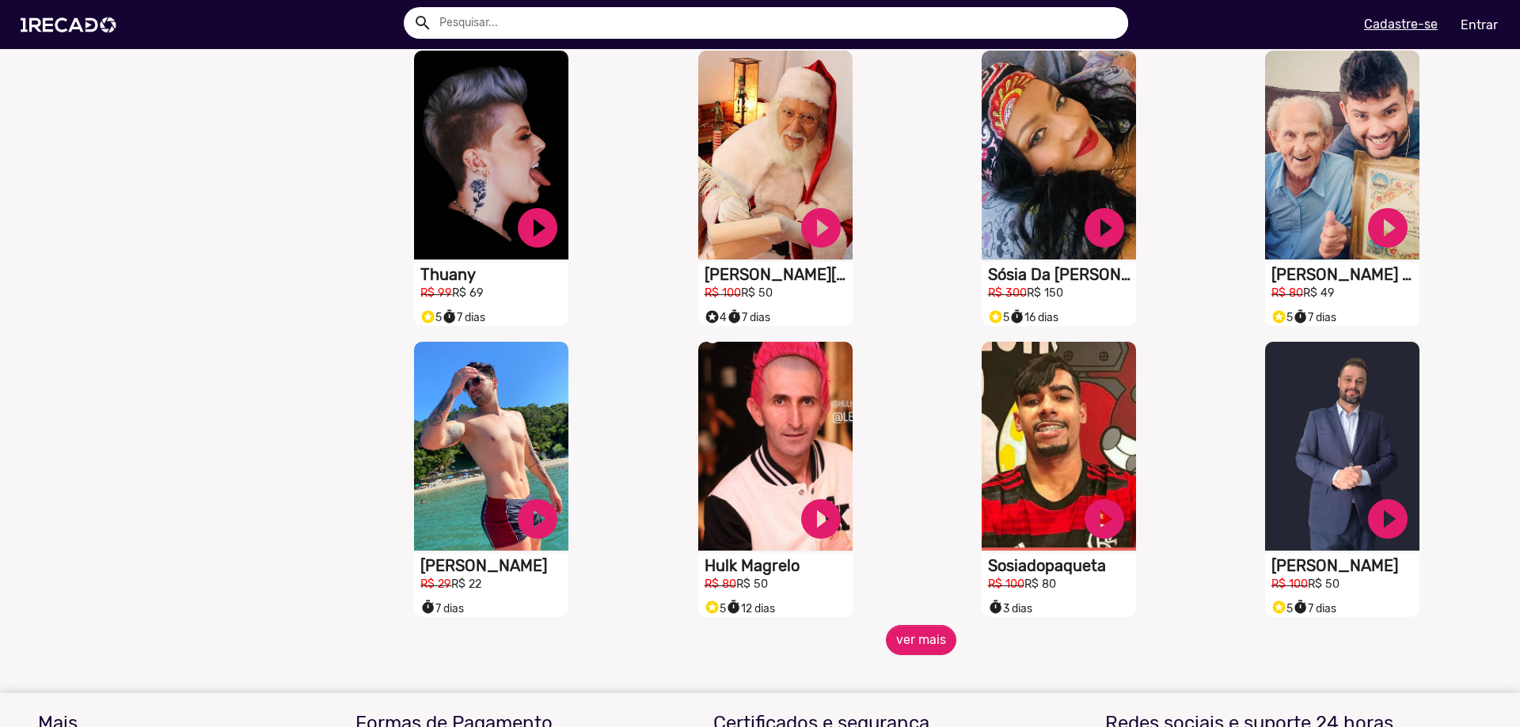
scroll to position [1029, 0]
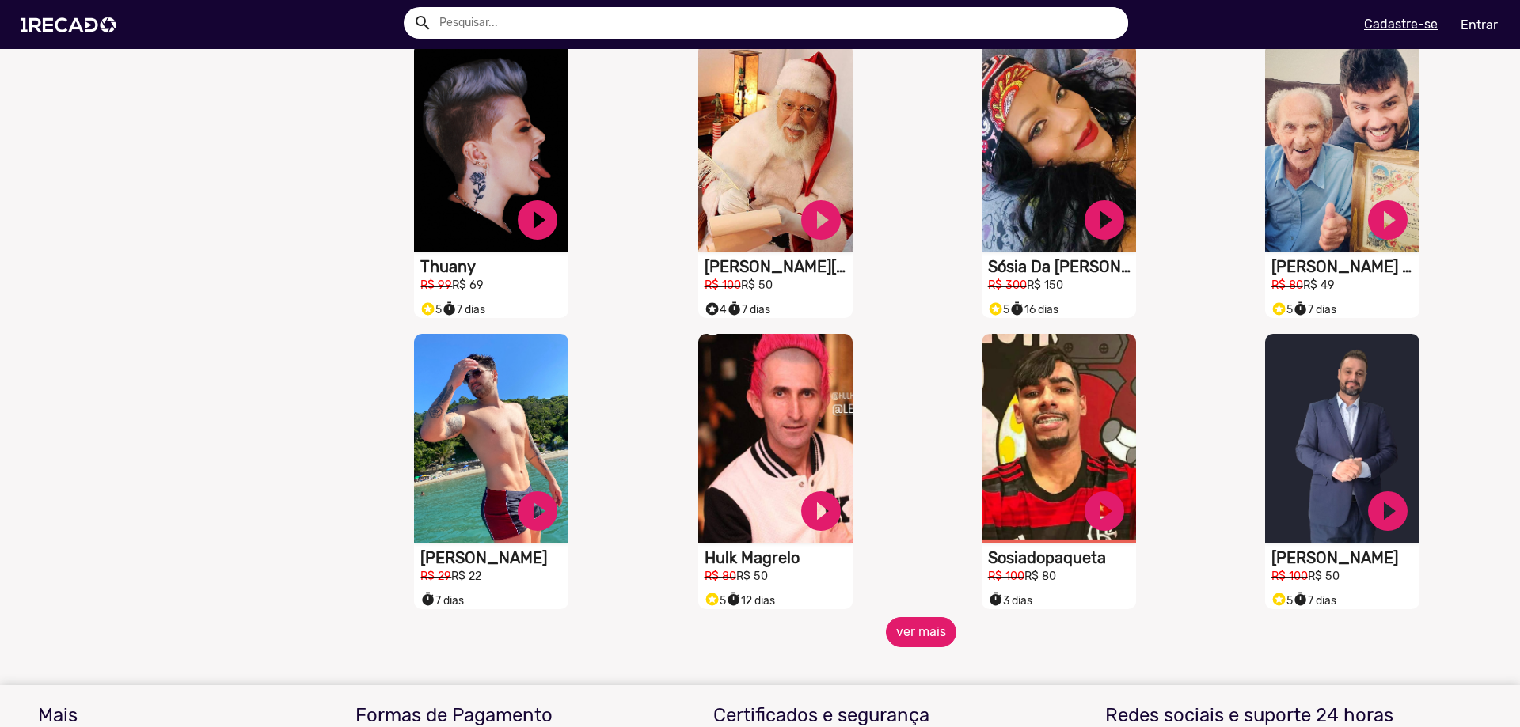
click at [898, 641] on button "ver mais" at bounding box center [921, 632] width 70 height 30
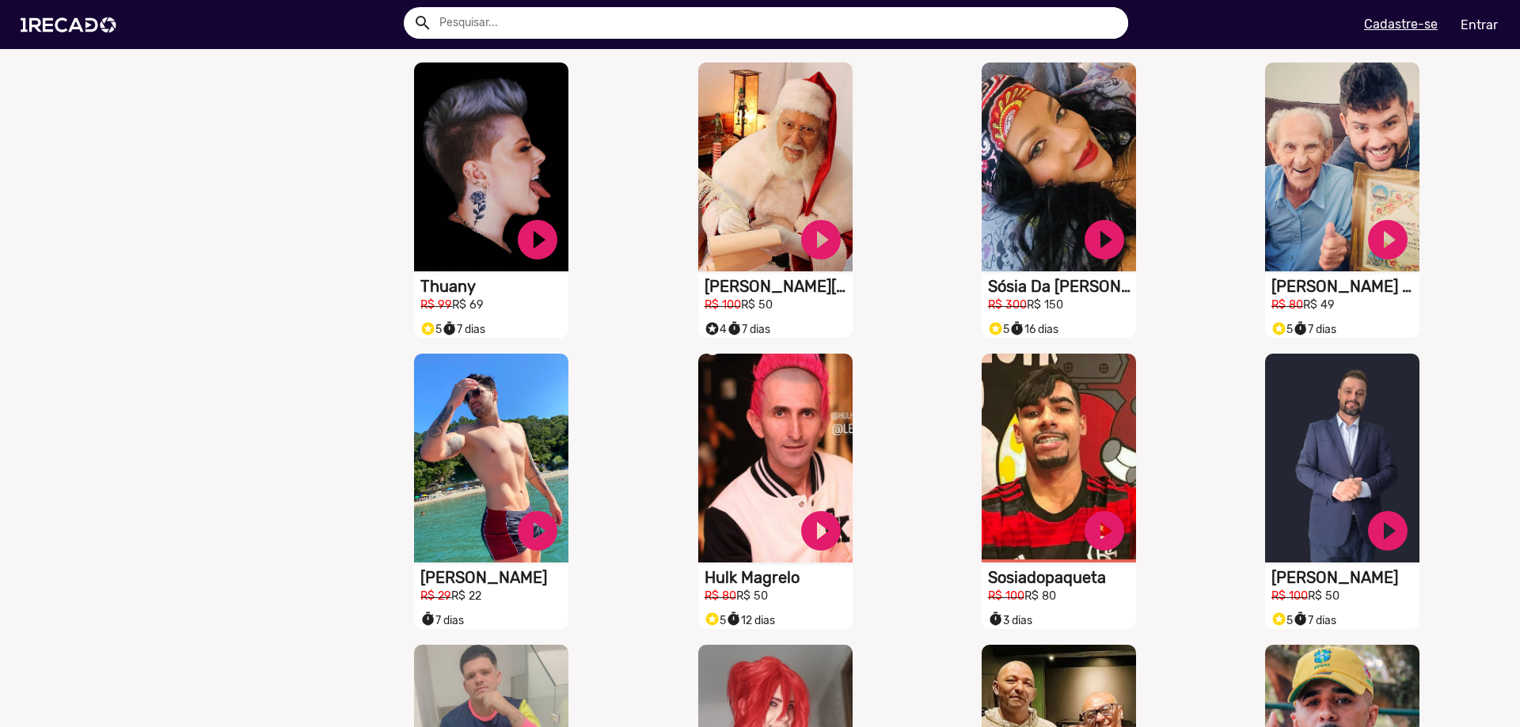
scroll to position [950, 0]
